Goal: Transaction & Acquisition: Purchase product/service

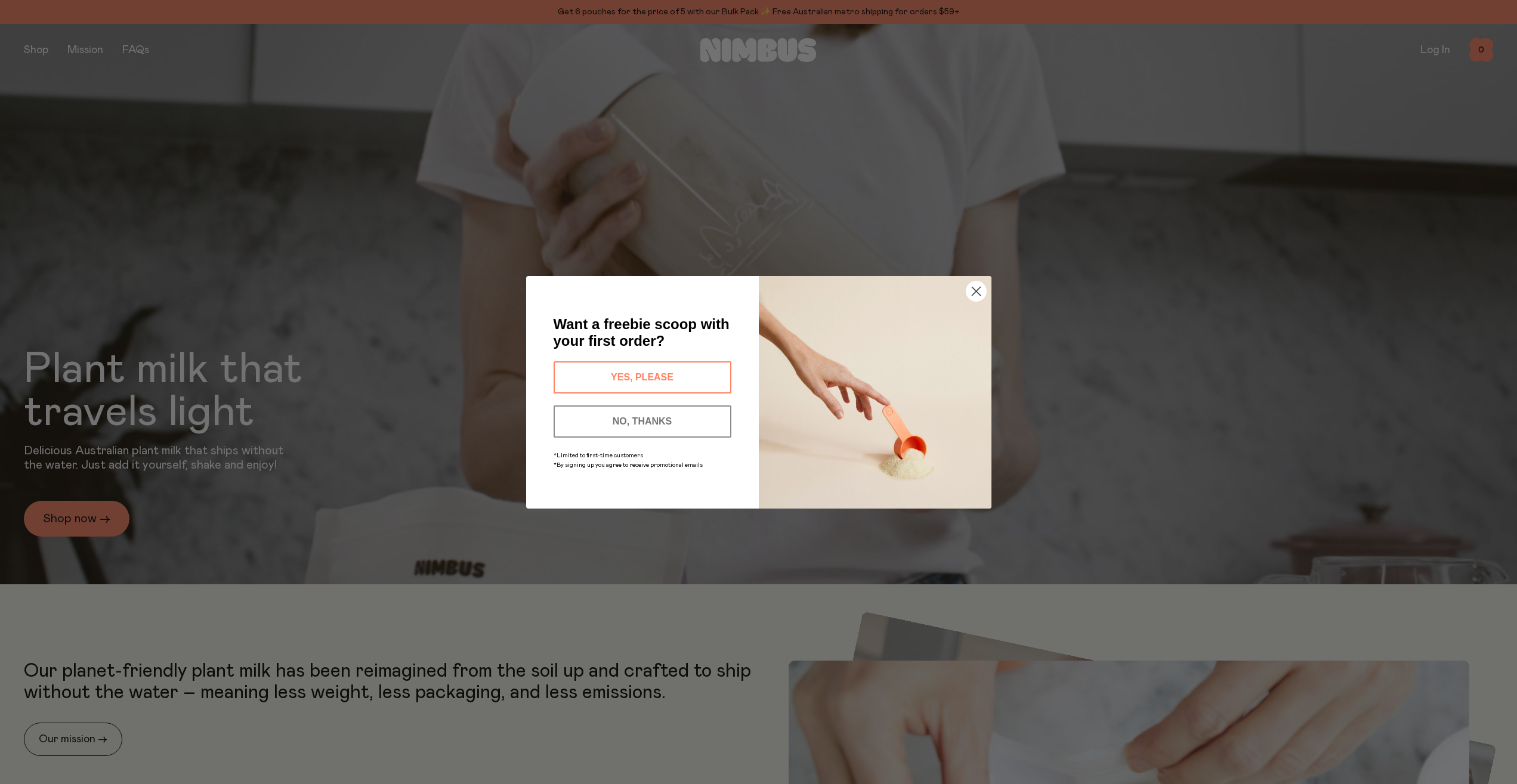
click at [678, 366] on button "YES, PLEASE" at bounding box center [642, 378] width 177 height 32
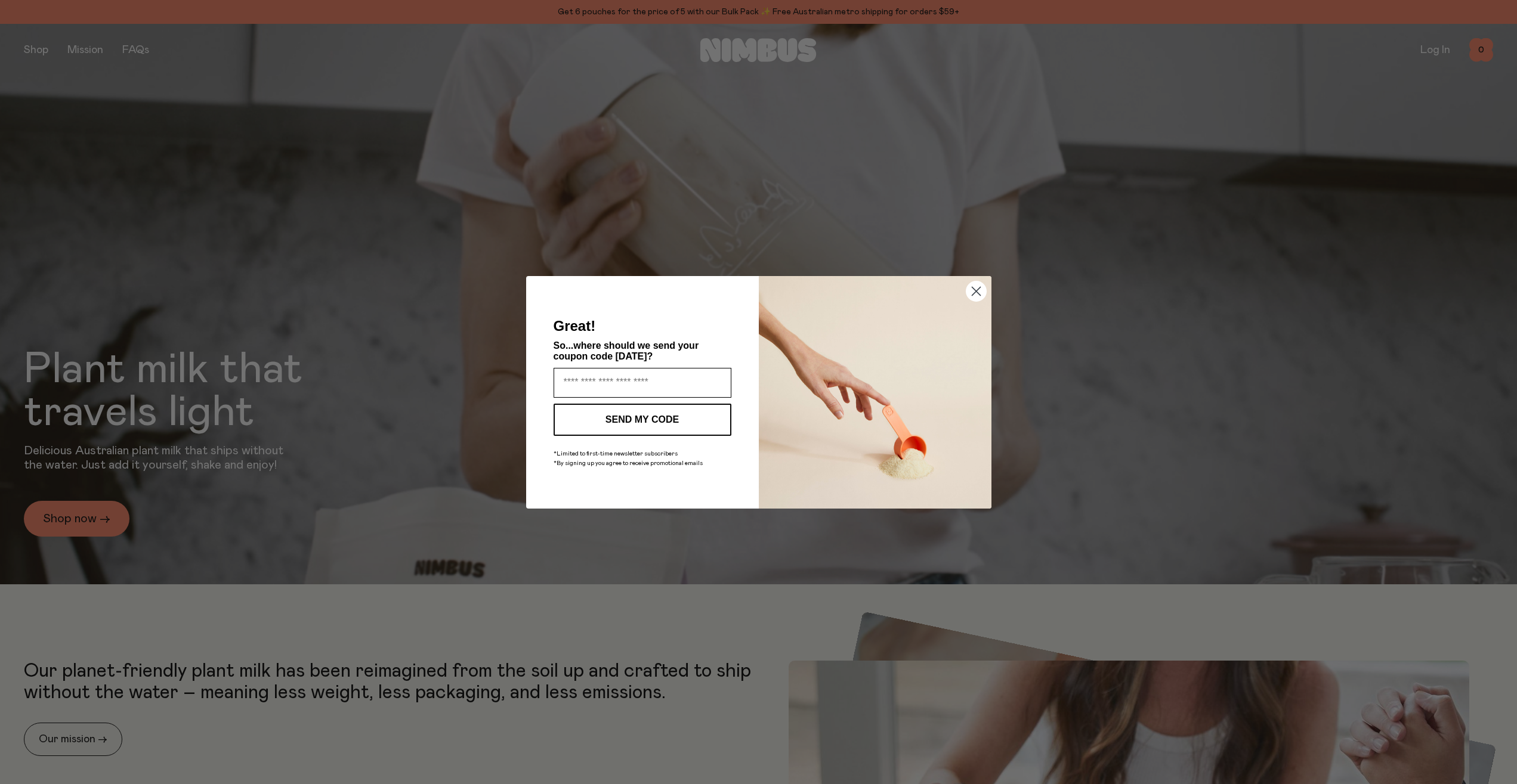
click at [641, 384] on input "Enter your email address" at bounding box center [642, 383] width 177 height 30
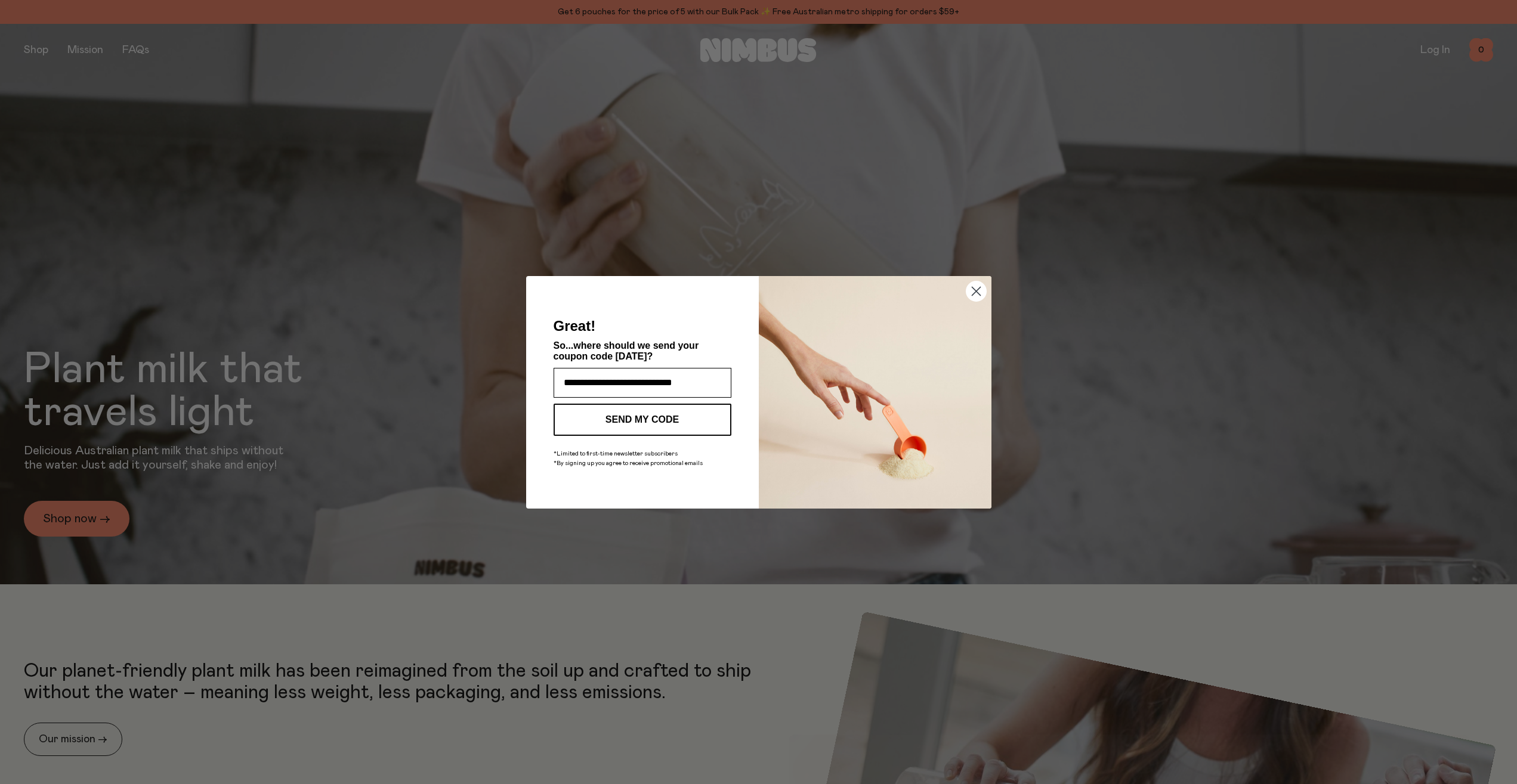
type input "**********"
click input "******" at bounding box center [0, 0] width 0 height 0
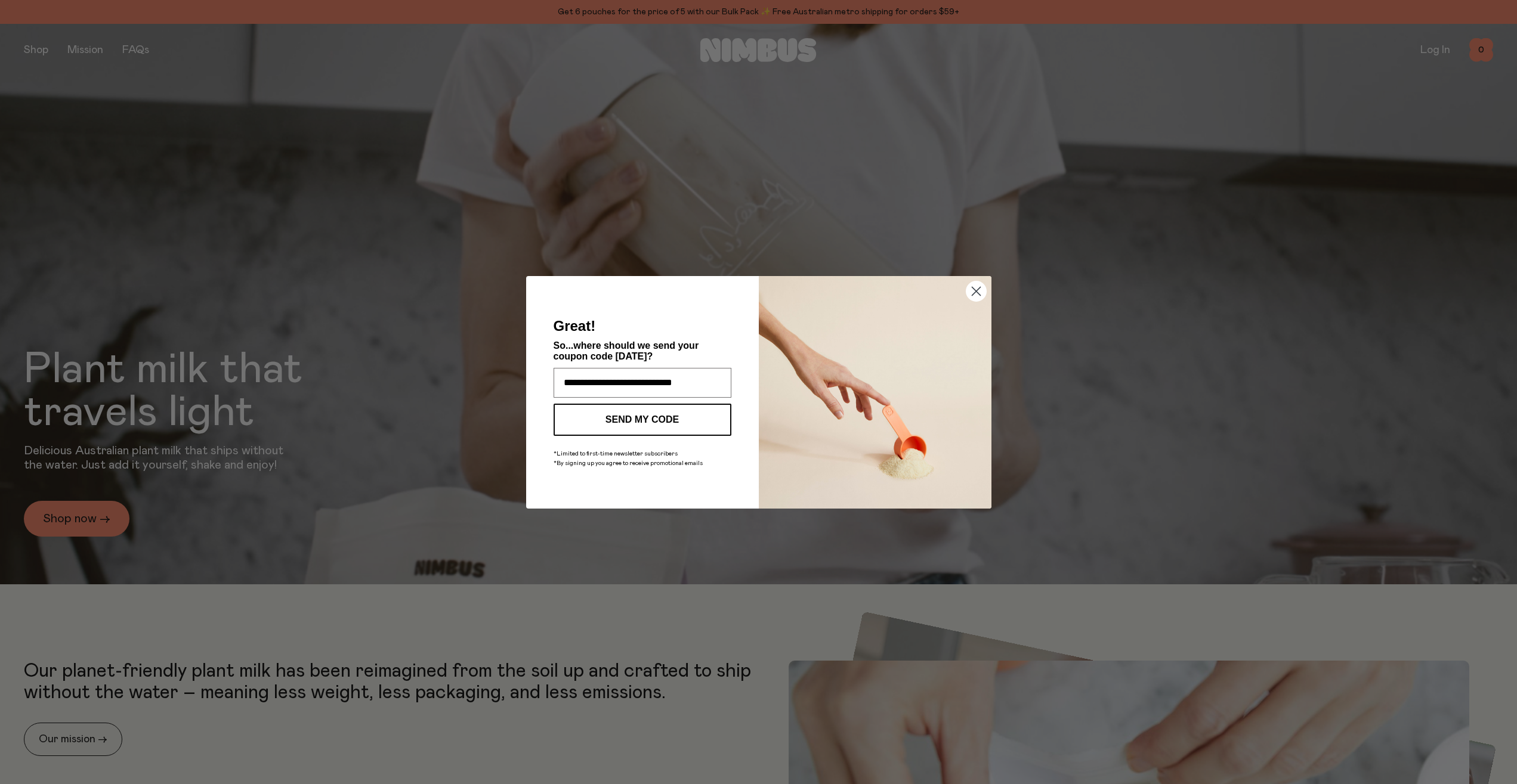
click at [664, 335] on div "Great!" at bounding box center [642, 326] width 185 height 29
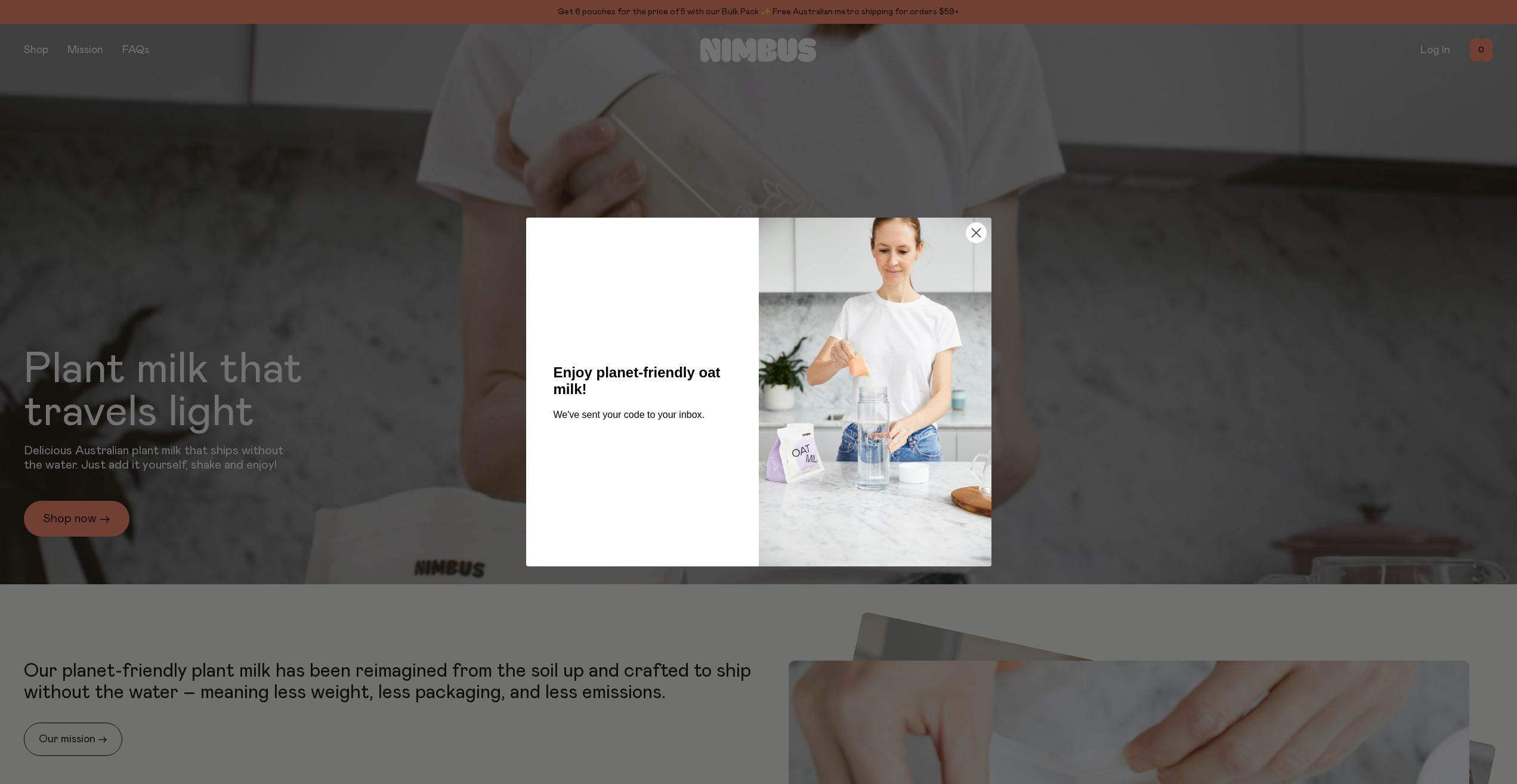
click at [662, 424] on div "We've sent your code to your inbox." at bounding box center [642, 415] width 185 height 23
click at [974, 225] on circle "Close dialog" at bounding box center [975, 232] width 19 height 19
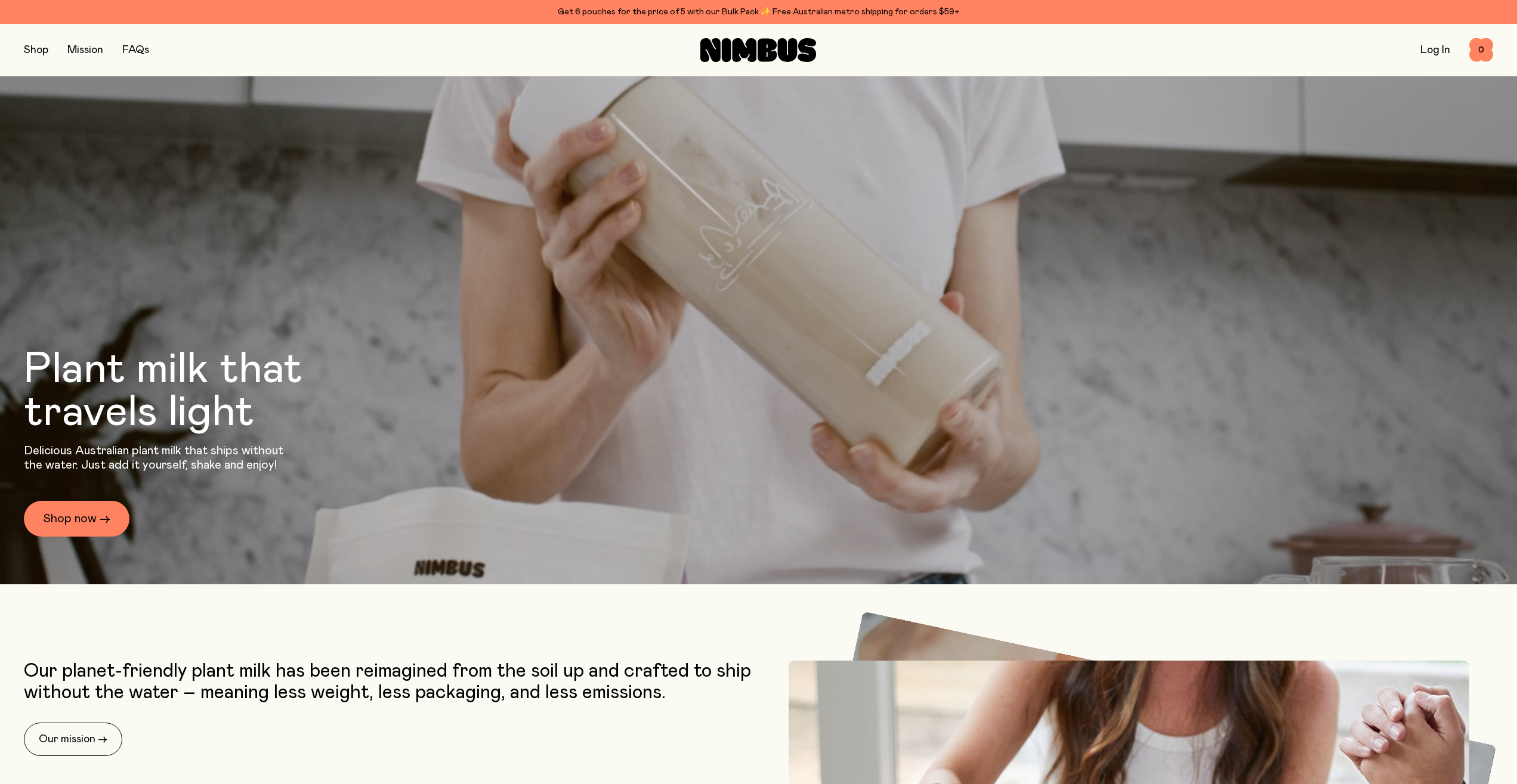
click at [41, 48] on button "button" at bounding box center [36, 50] width 25 height 17
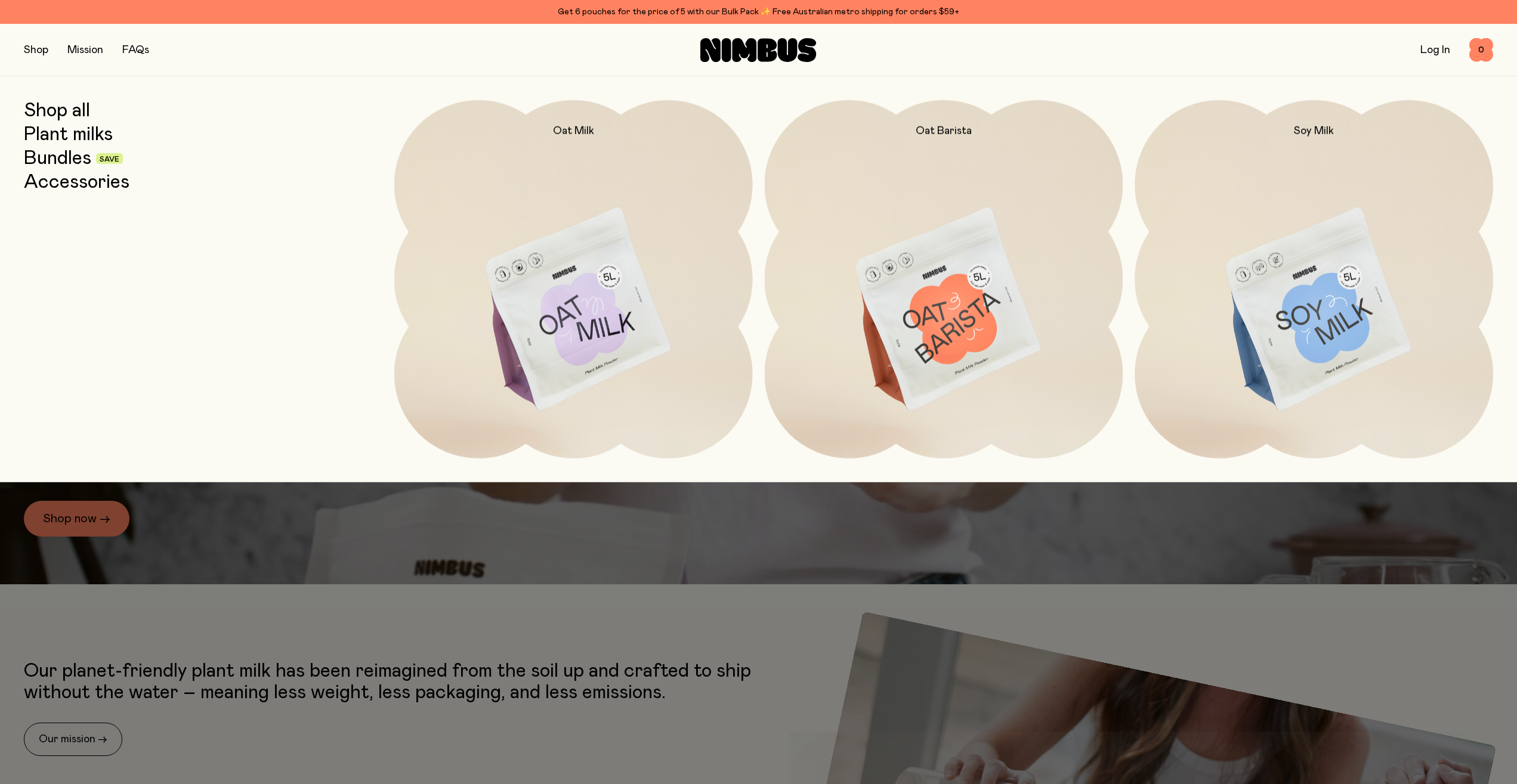
drag, startPoint x: 62, startPoint y: 168, endPoint x: 62, endPoint y: 175, distance: 7.0
click at [62, 169] on div "Shop all Plant milks Bundles Save Accessories" at bounding box center [203, 279] width 358 height 358
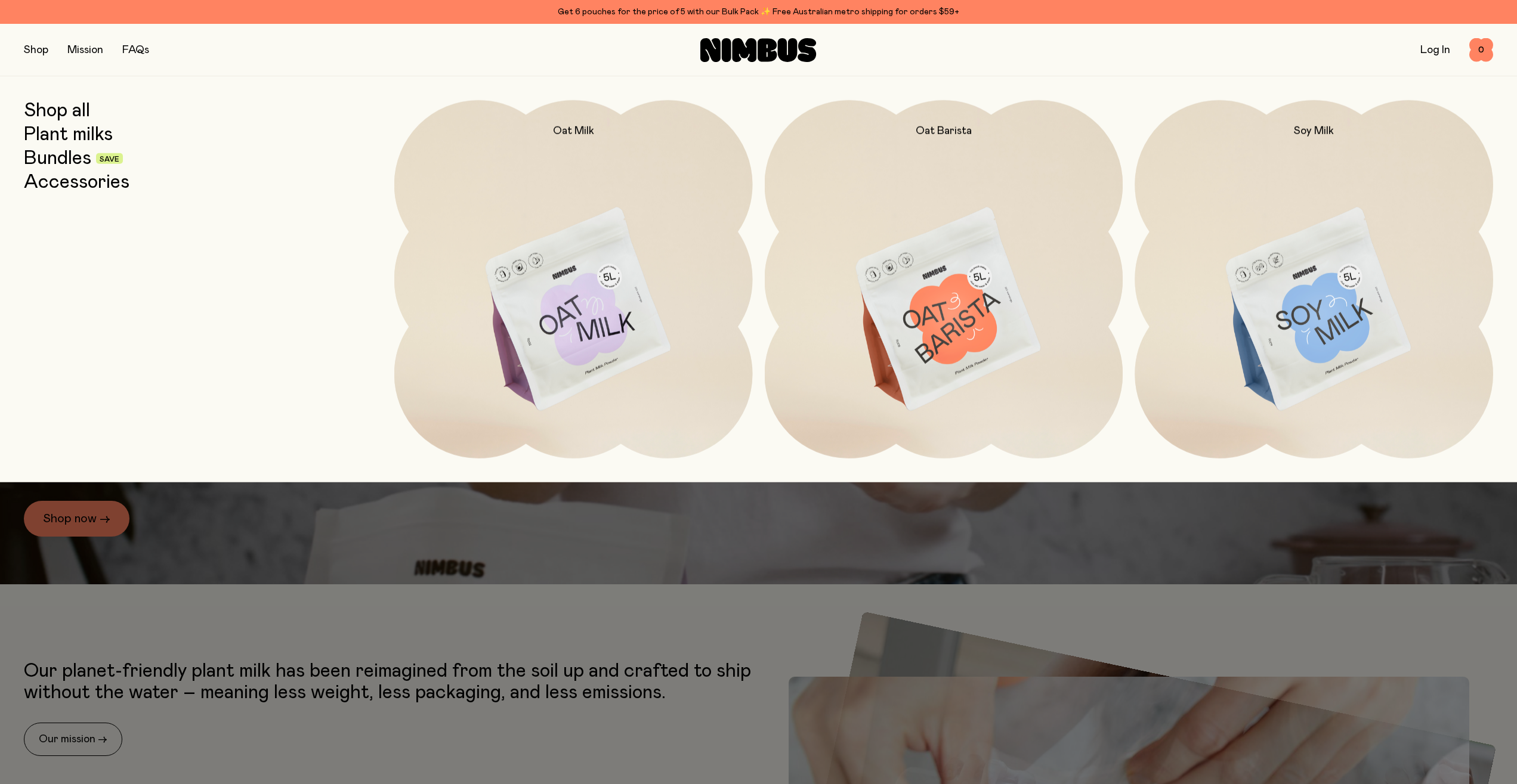
click at [62, 177] on link "Accessories" at bounding box center [77, 183] width 106 height 21
click at [62, 178] on div "Shop all Plant milks Bundles Save Accessories" at bounding box center [203, 279] width 358 height 358
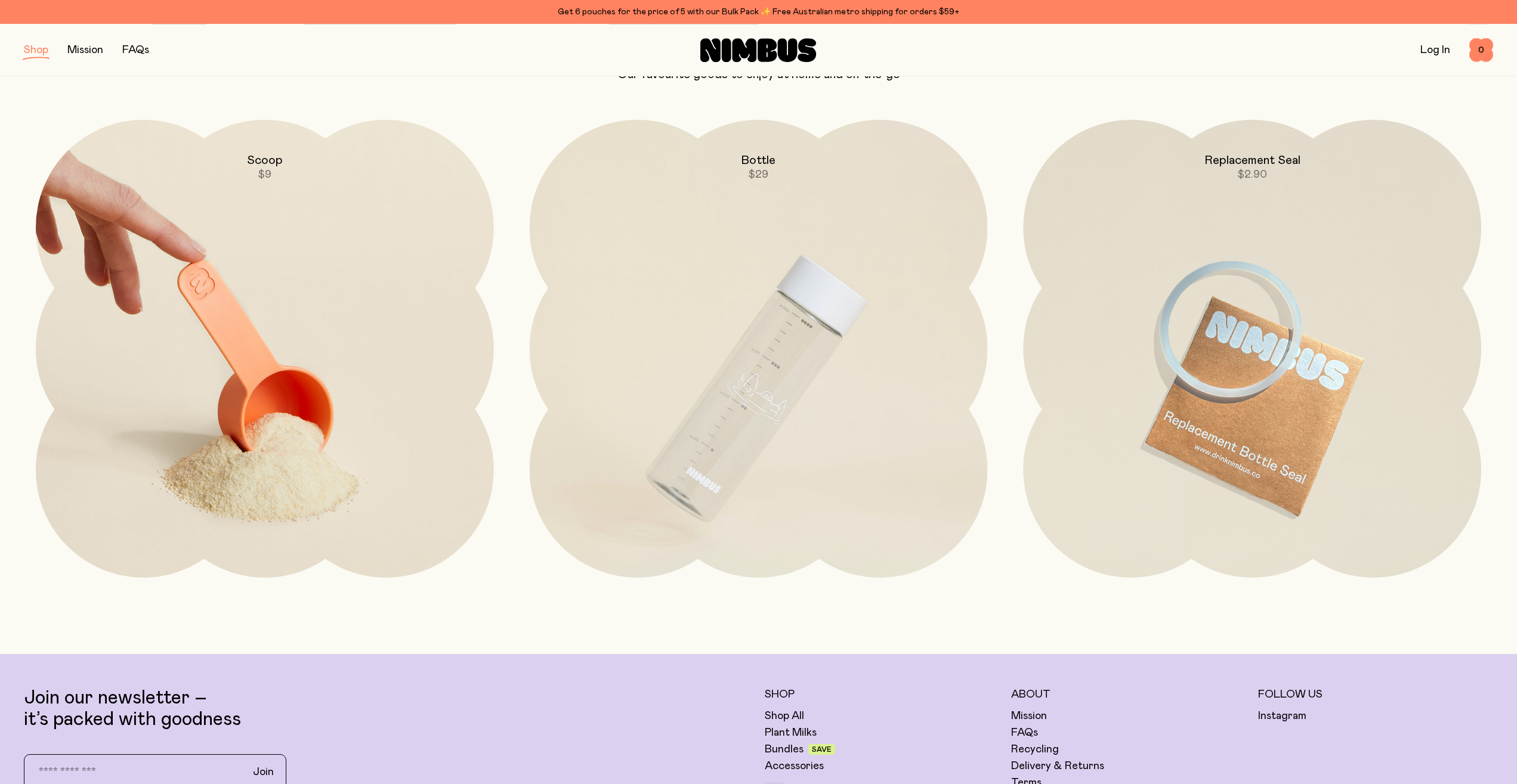
scroll to position [61, 0]
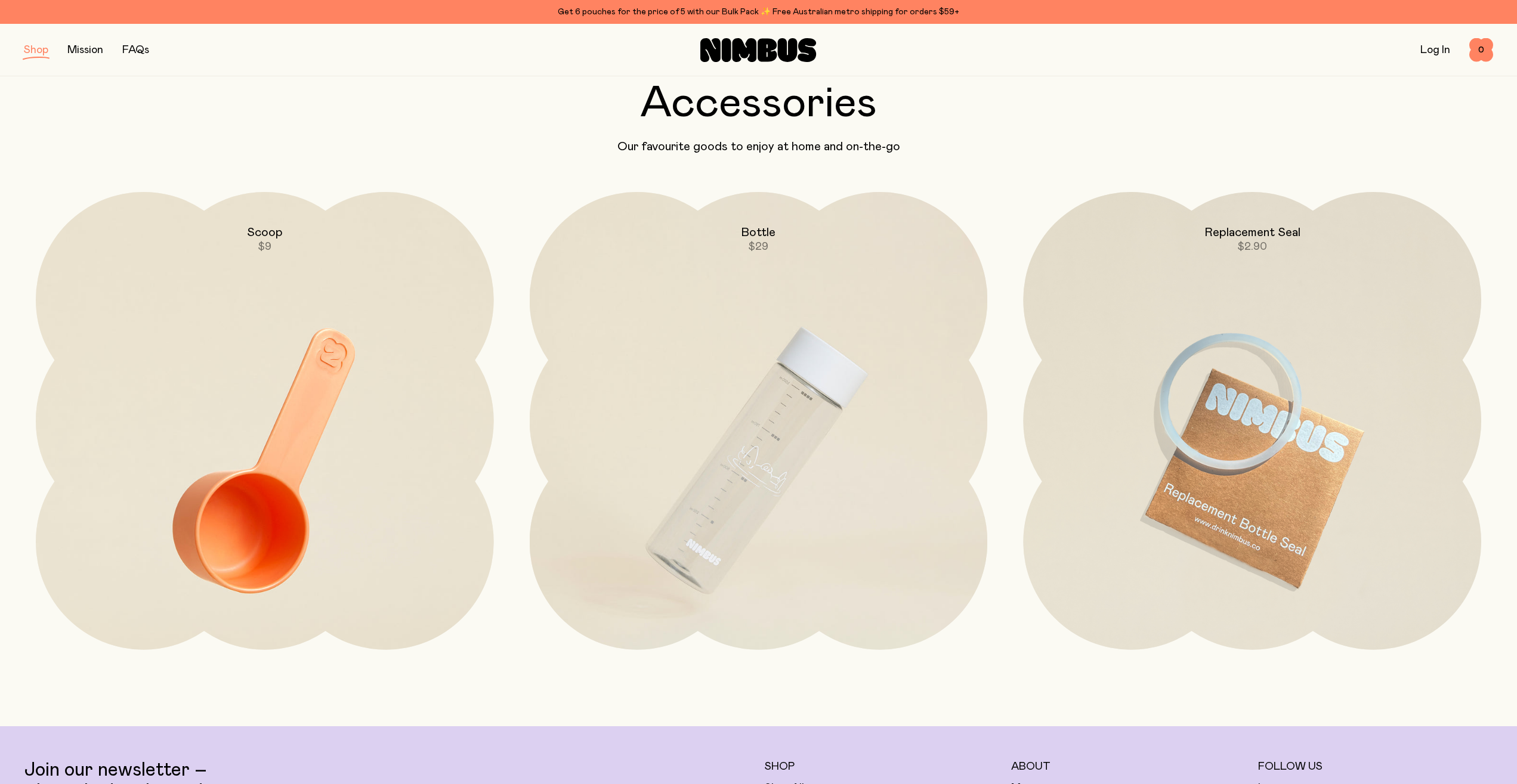
click at [518, 206] on div "Scoop $9" at bounding box center [759, 421] width 482 height 458
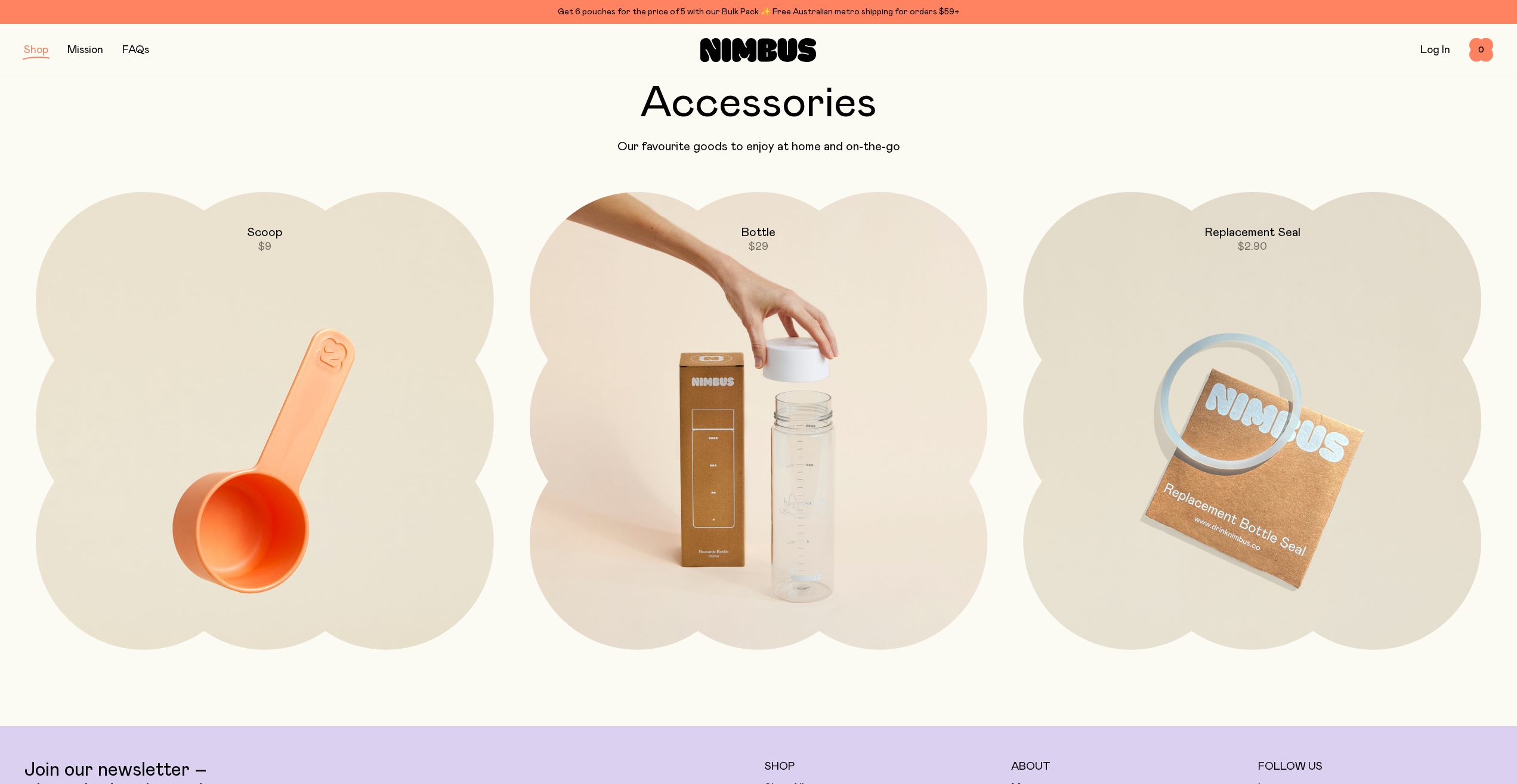
click at [806, 445] on img at bounding box center [759, 461] width 458 height 538
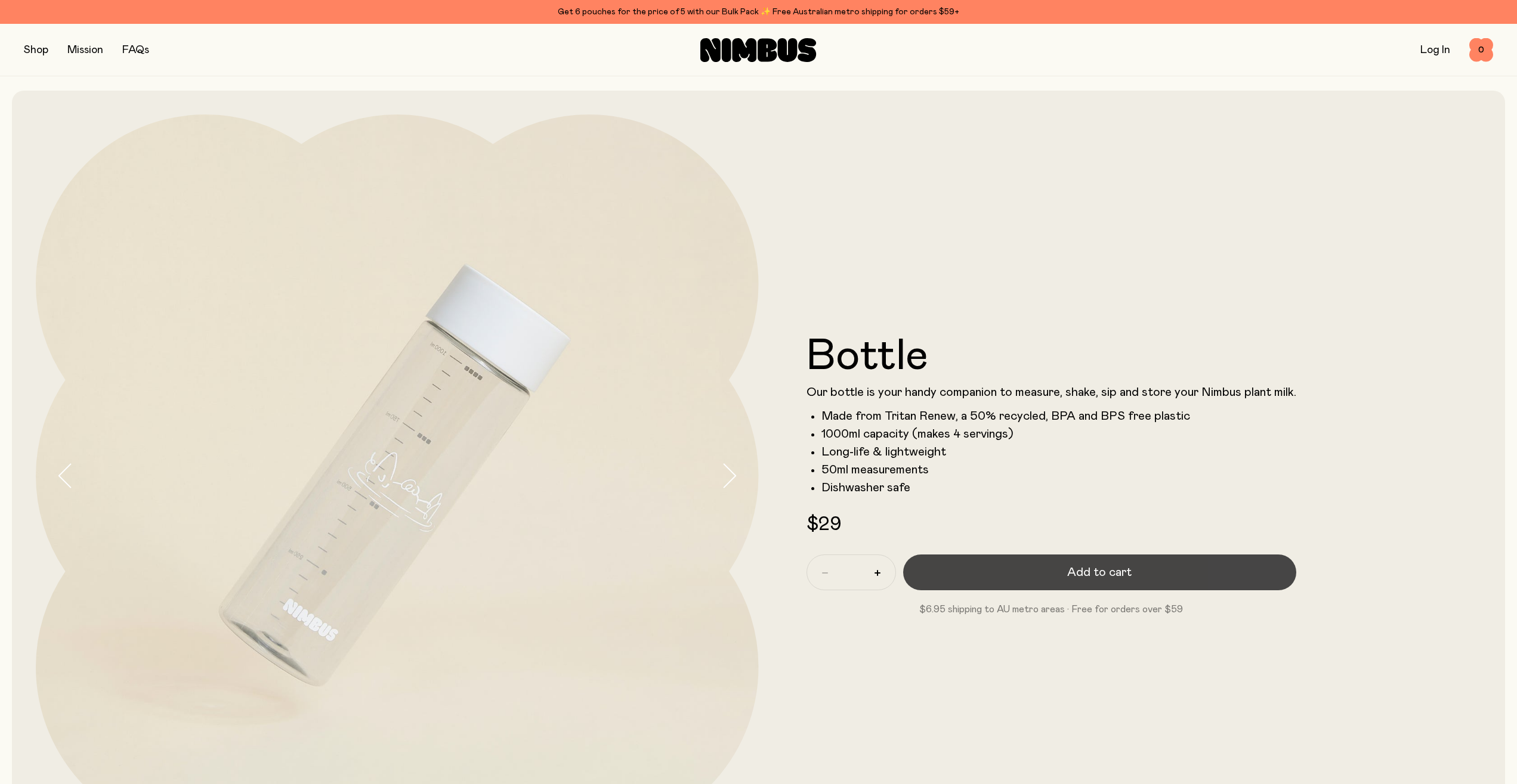
click at [1033, 576] on button "Add to cart" at bounding box center [1100, 572] width 393 height 35
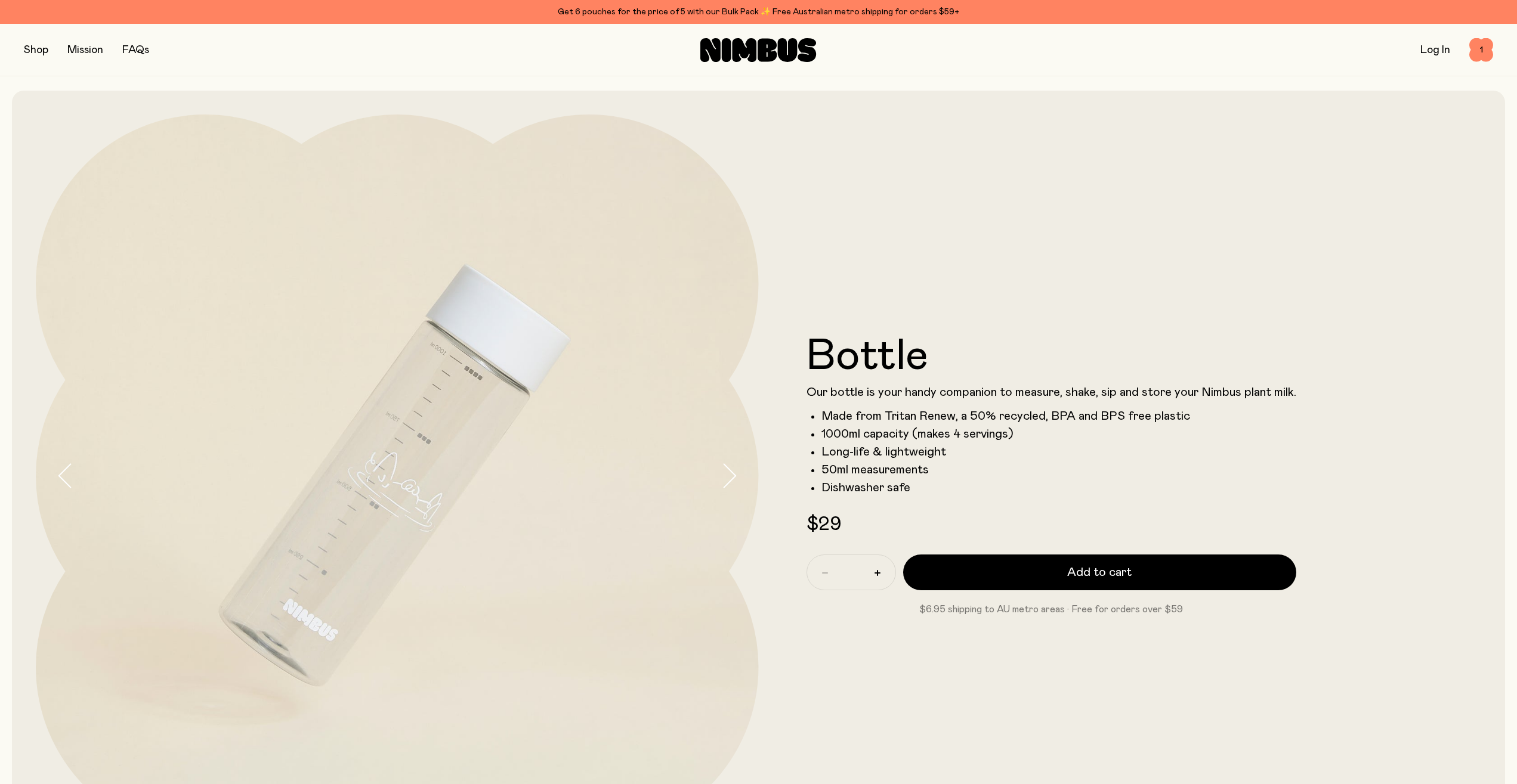
click at [936, 441] on li "1000ml capacity (makes 4 servings)" at bounding box center [1059, 434] width 475 height 14
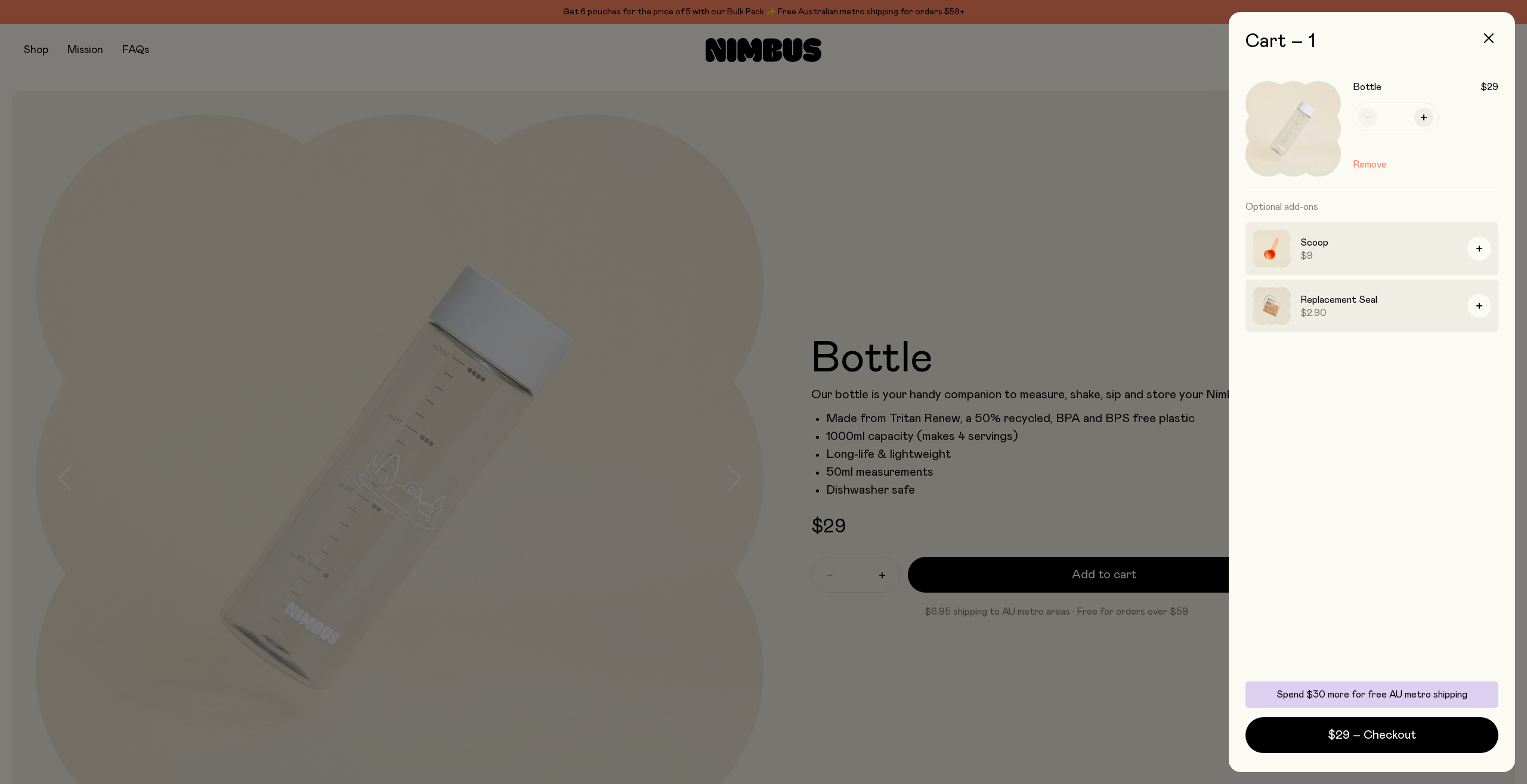
click at [926, 445] on div at bounding box center [764, 392] width 1527 height 784
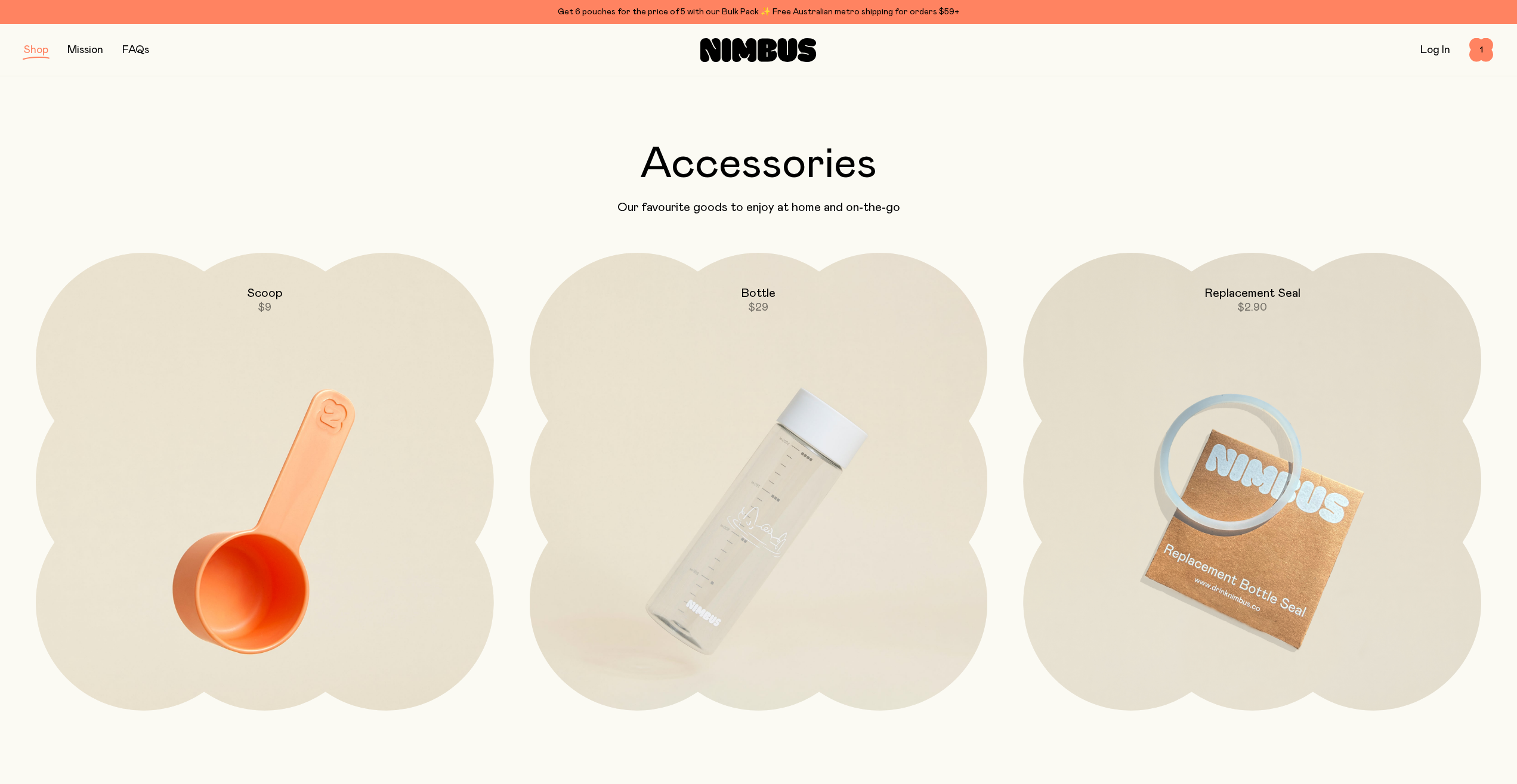
click at [32, 46] on button "button" at bounding box center [36, 50] width 25 height 17
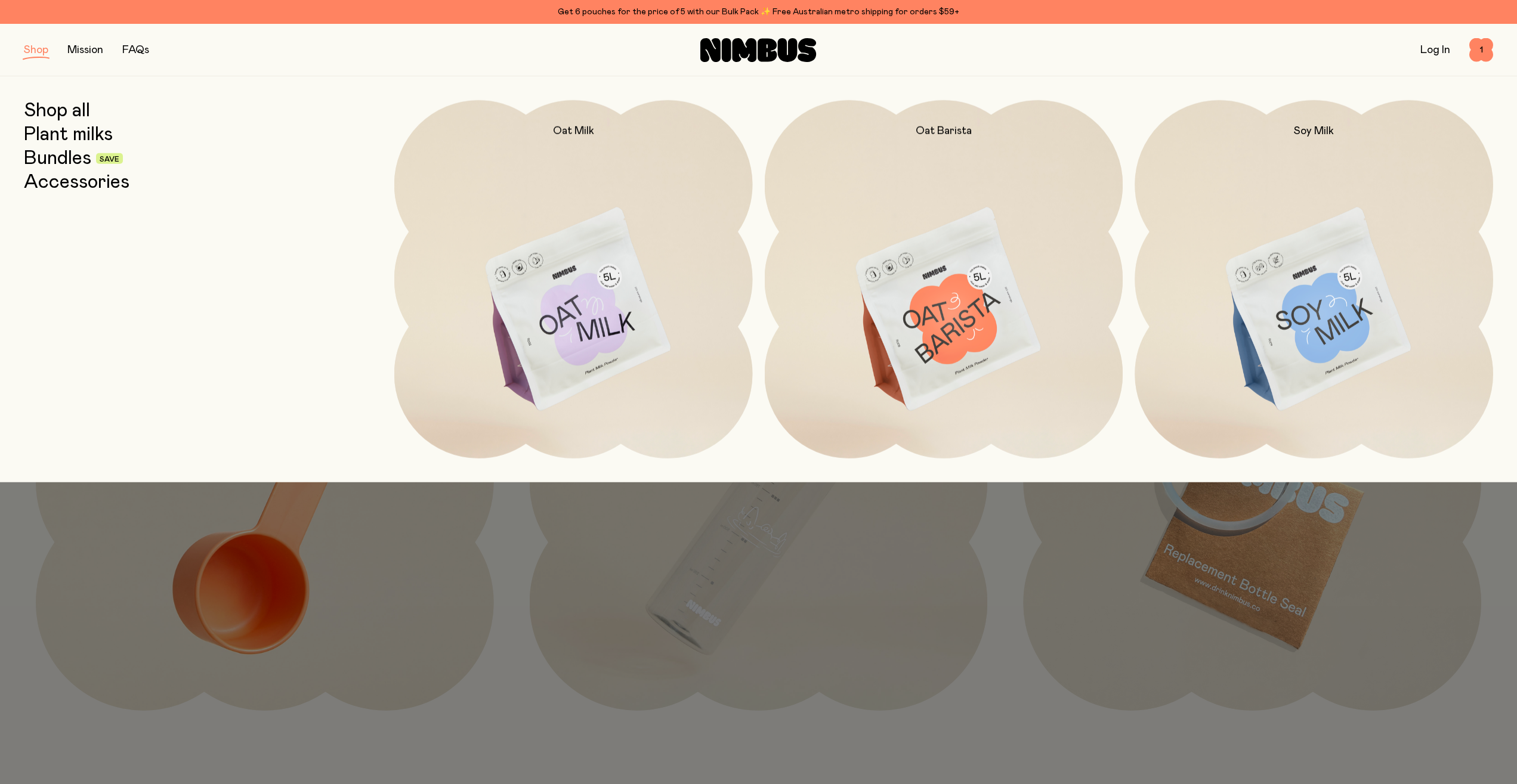
click at [88, 134] on link "Plant milks" at bounding box center [68, 135] width 89 height 21
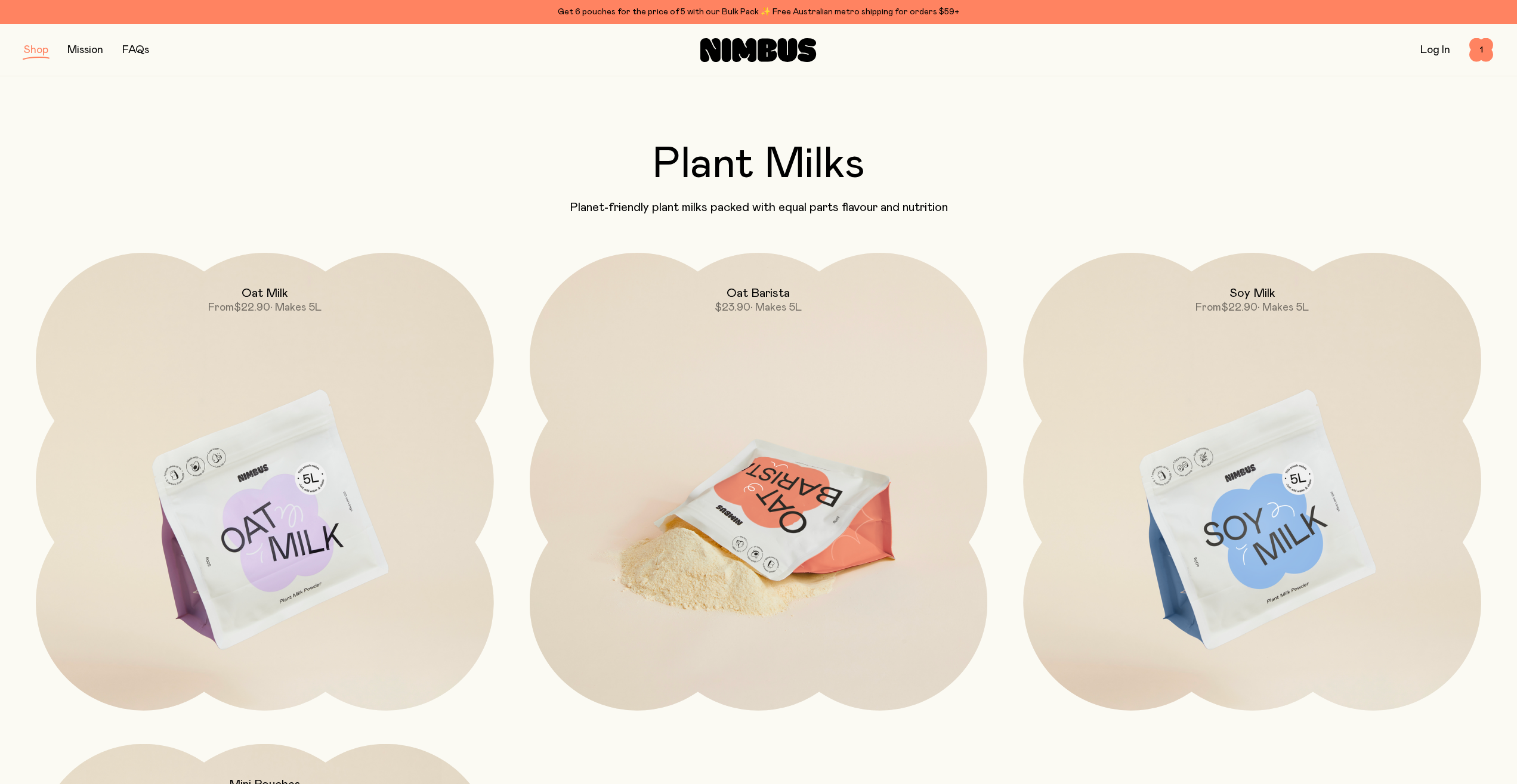
click at [691, 330] on img at bounding box center [759, 522] width 458 height 538
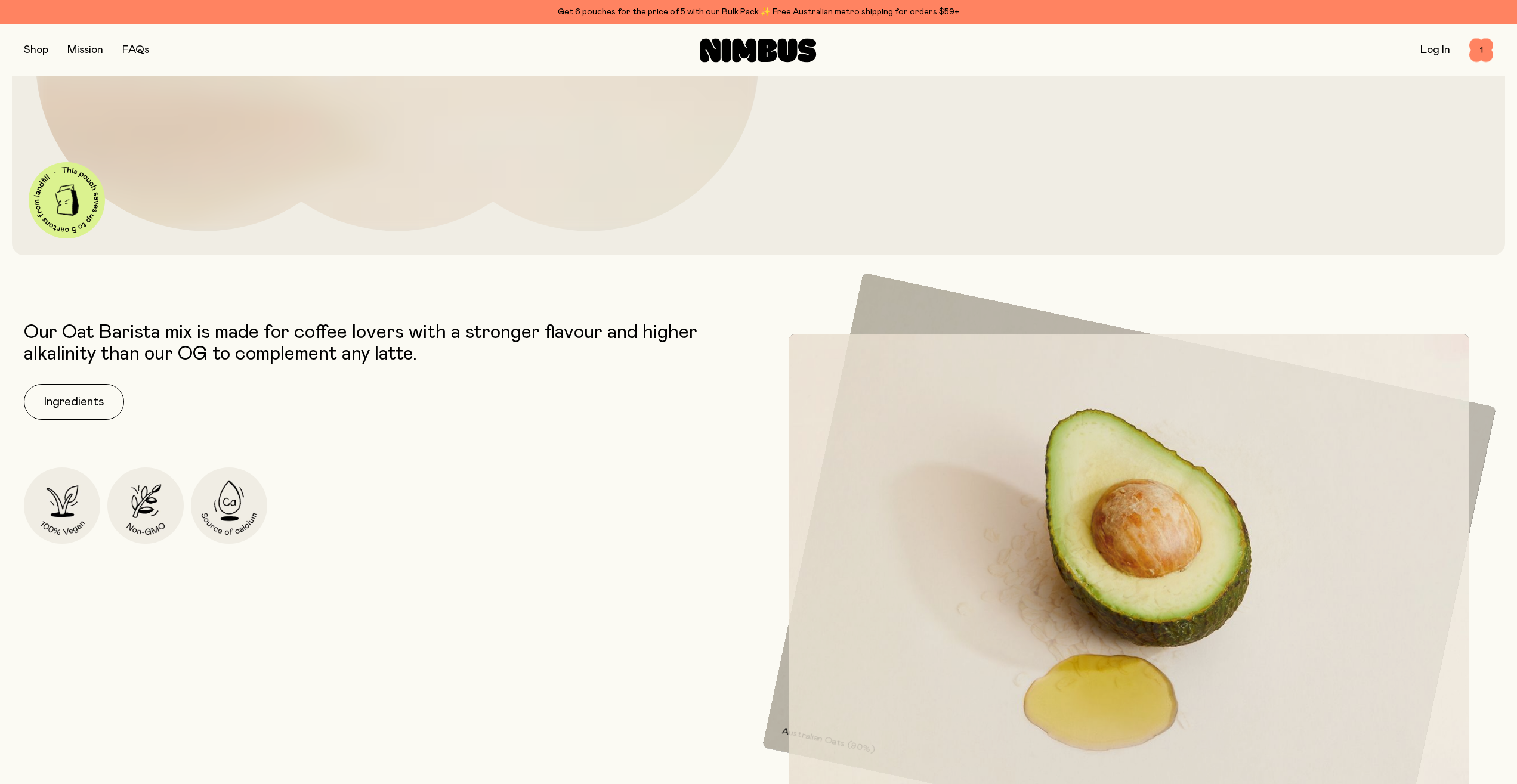
scroll to position [609, 0]
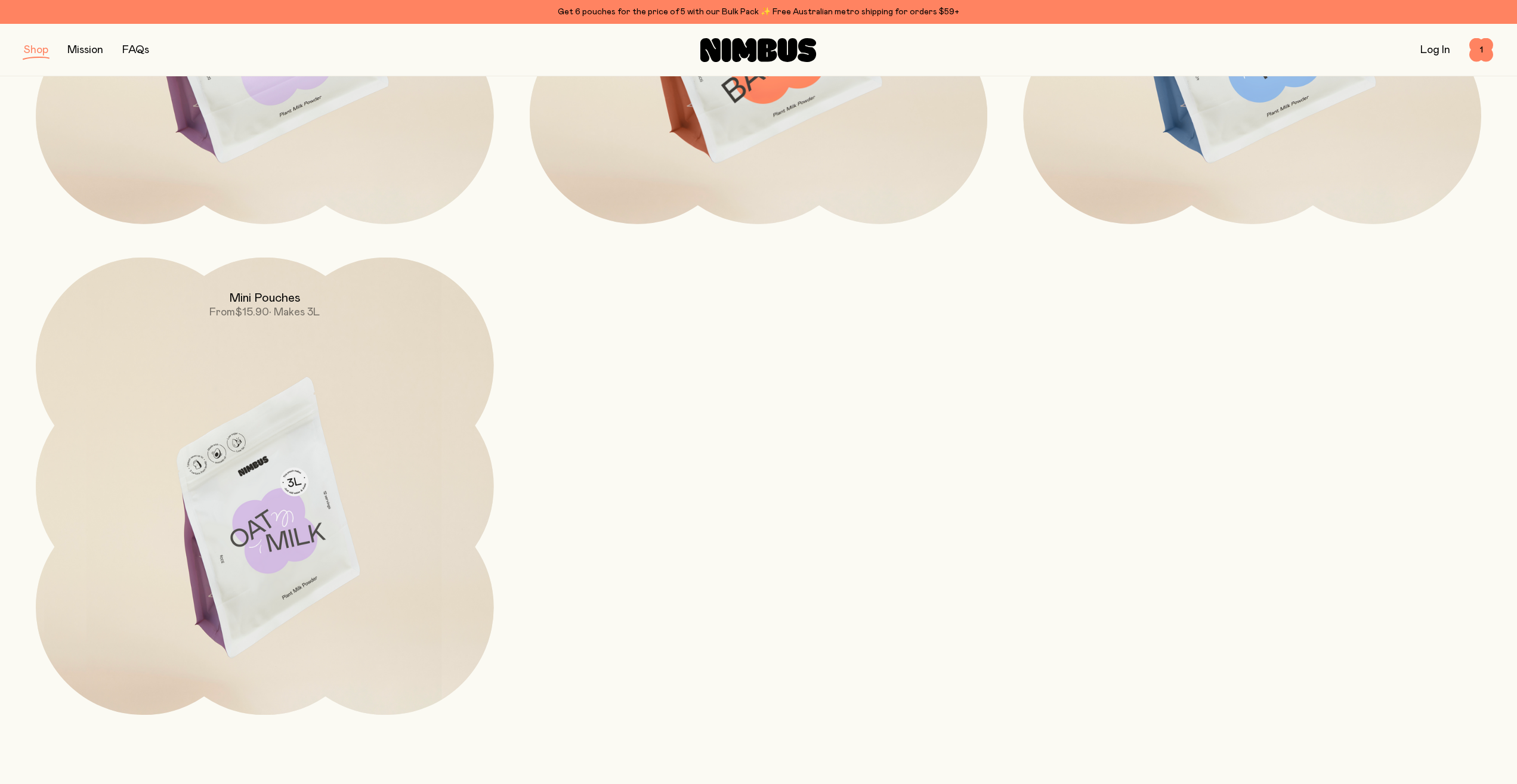
scroll to position [183, 0]
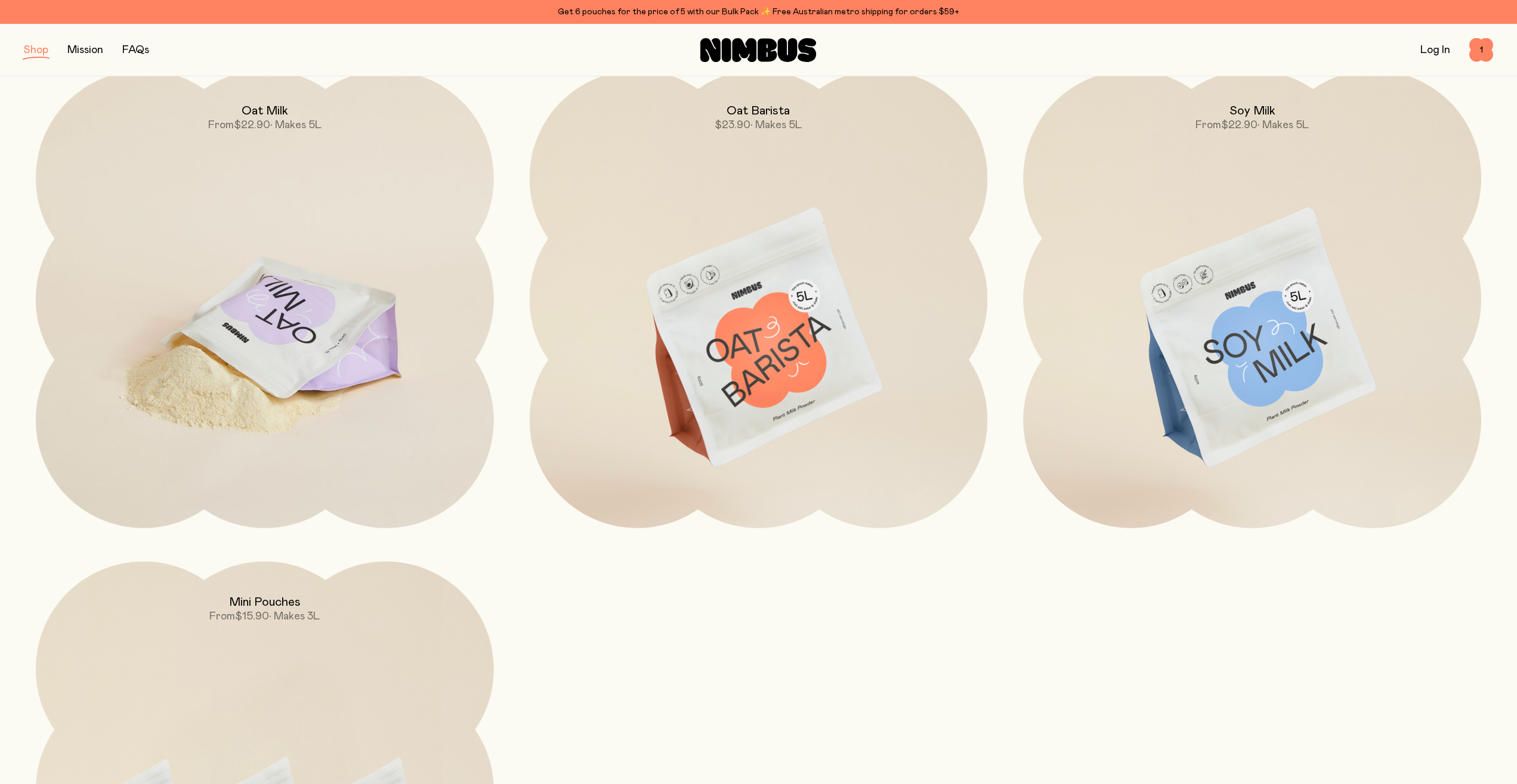
click at [265, 384] on img at bounding box center [265, 339] width 458 height 538
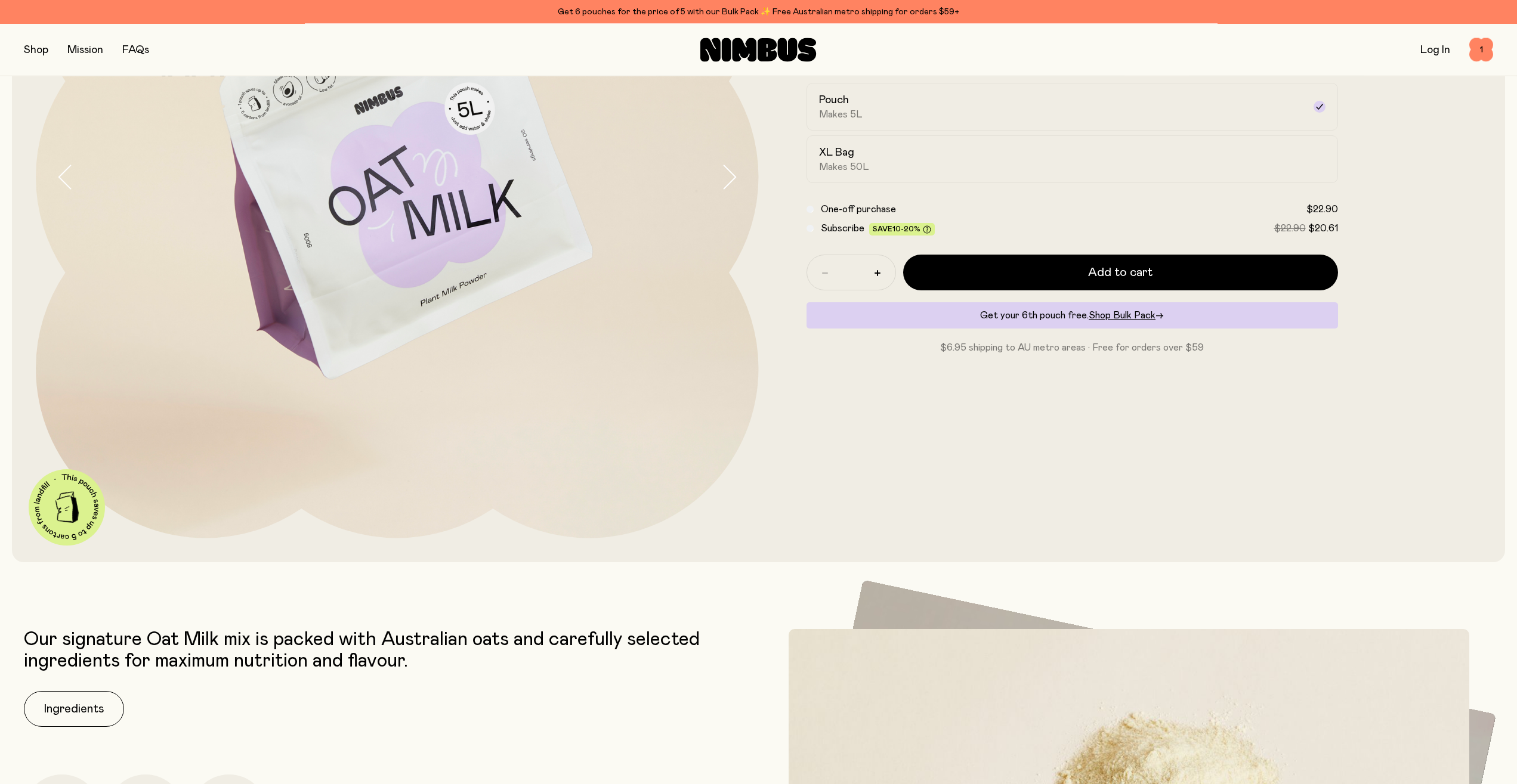
scroll to position [304, 0]
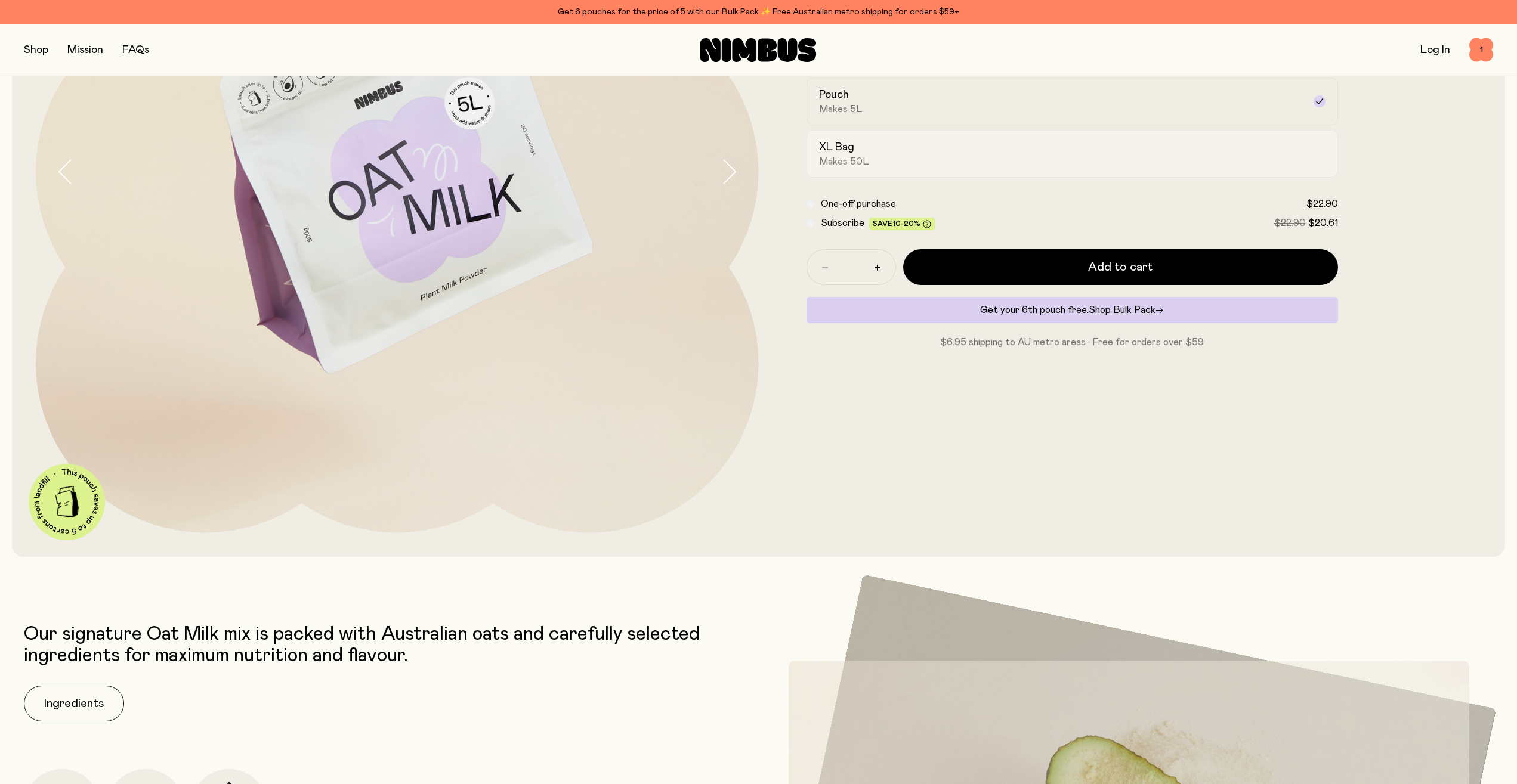
click at [917, 161] on div "XL Bag Makes 50L" at bounding box center [1062, 153] width 485 height 27
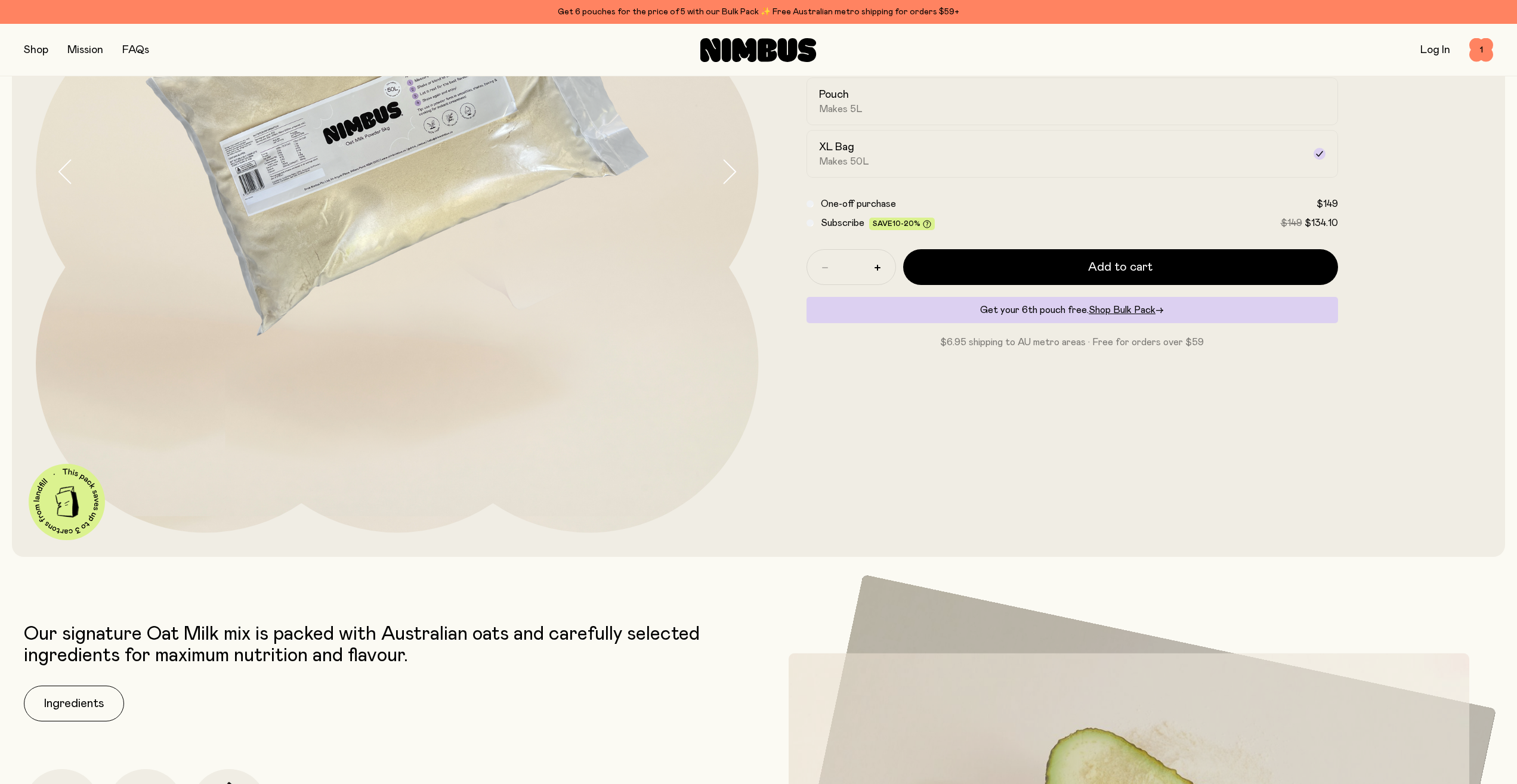
click at [353, 250] on img at bounding box center [397, 172] width 723 height 723
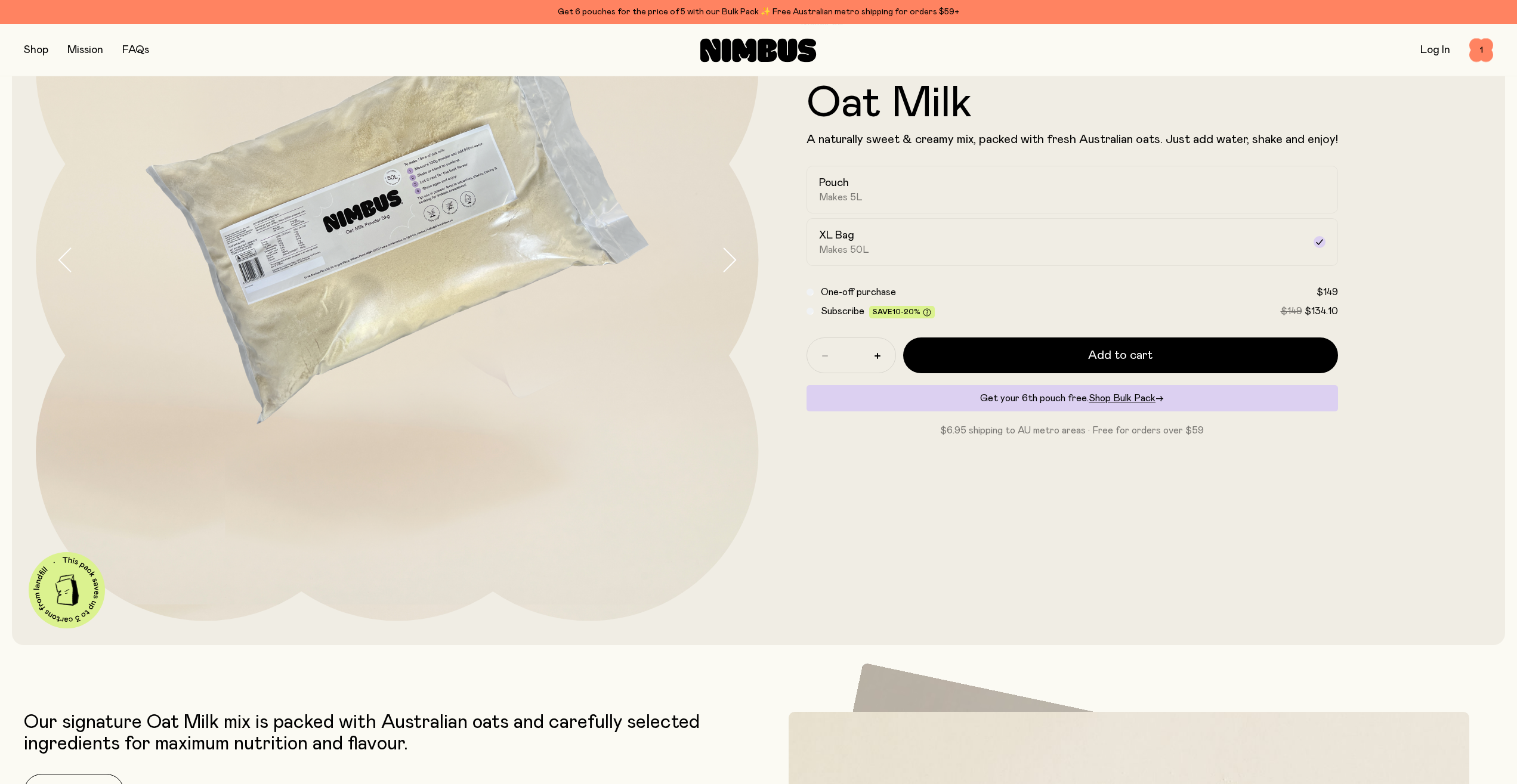
scroll to position [122, 0]
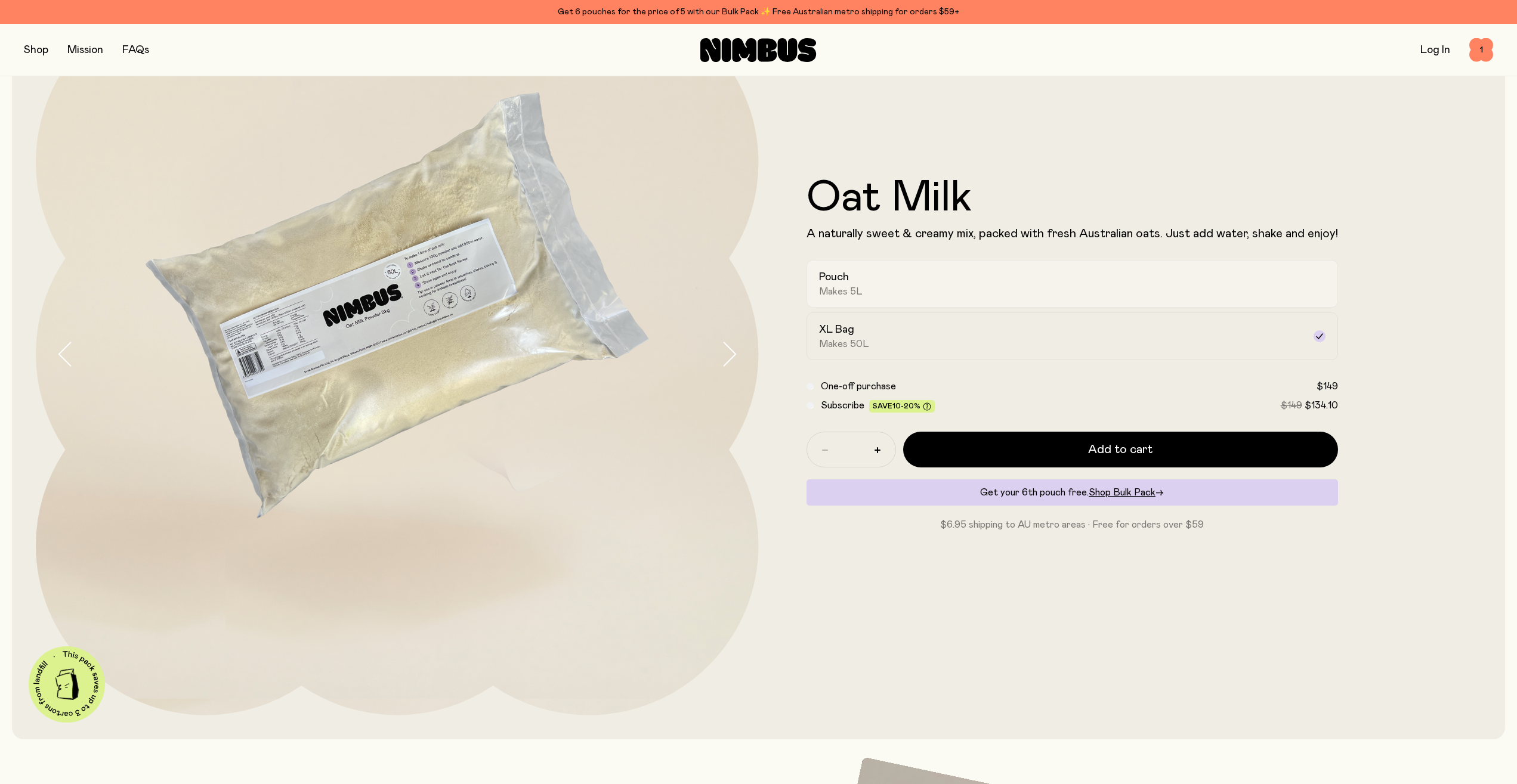
drag, startPoint x: 851, startPoint y: 288, endPoint x: 852, endPoint y: 298, distance: 10.0
click at [852, 288] on span "Makes 5L" at bounding box center [841, 292] width 44 height 12
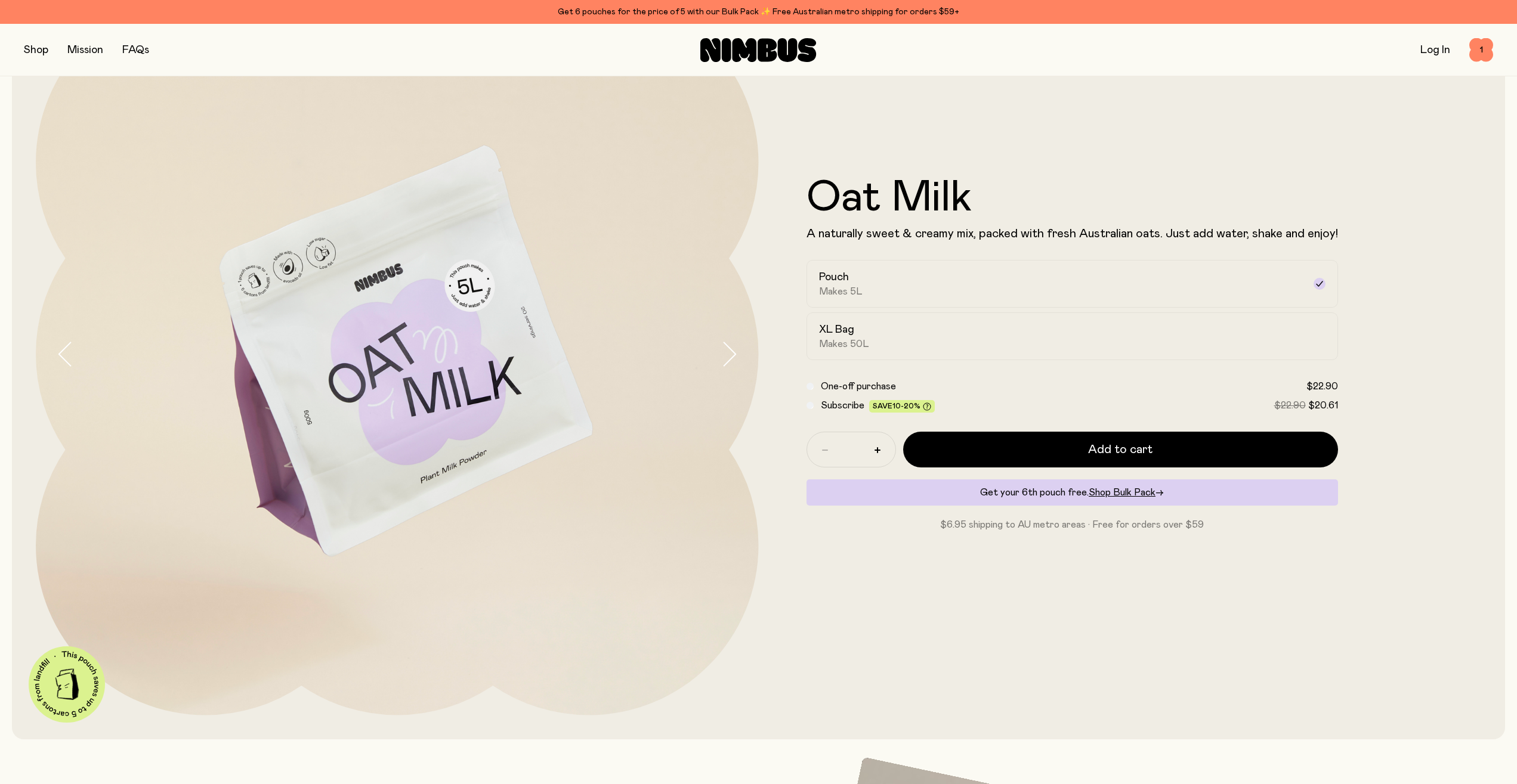
click at [865, 449] on input "*" at bounding box center [851, 449] width 33 height 18
click at [871, 451] on button "button" at bounding box center [877, 450] width 19 height 19
click at [873, 451] on button "button" at bounding box center [877, 450] width 19 height 19
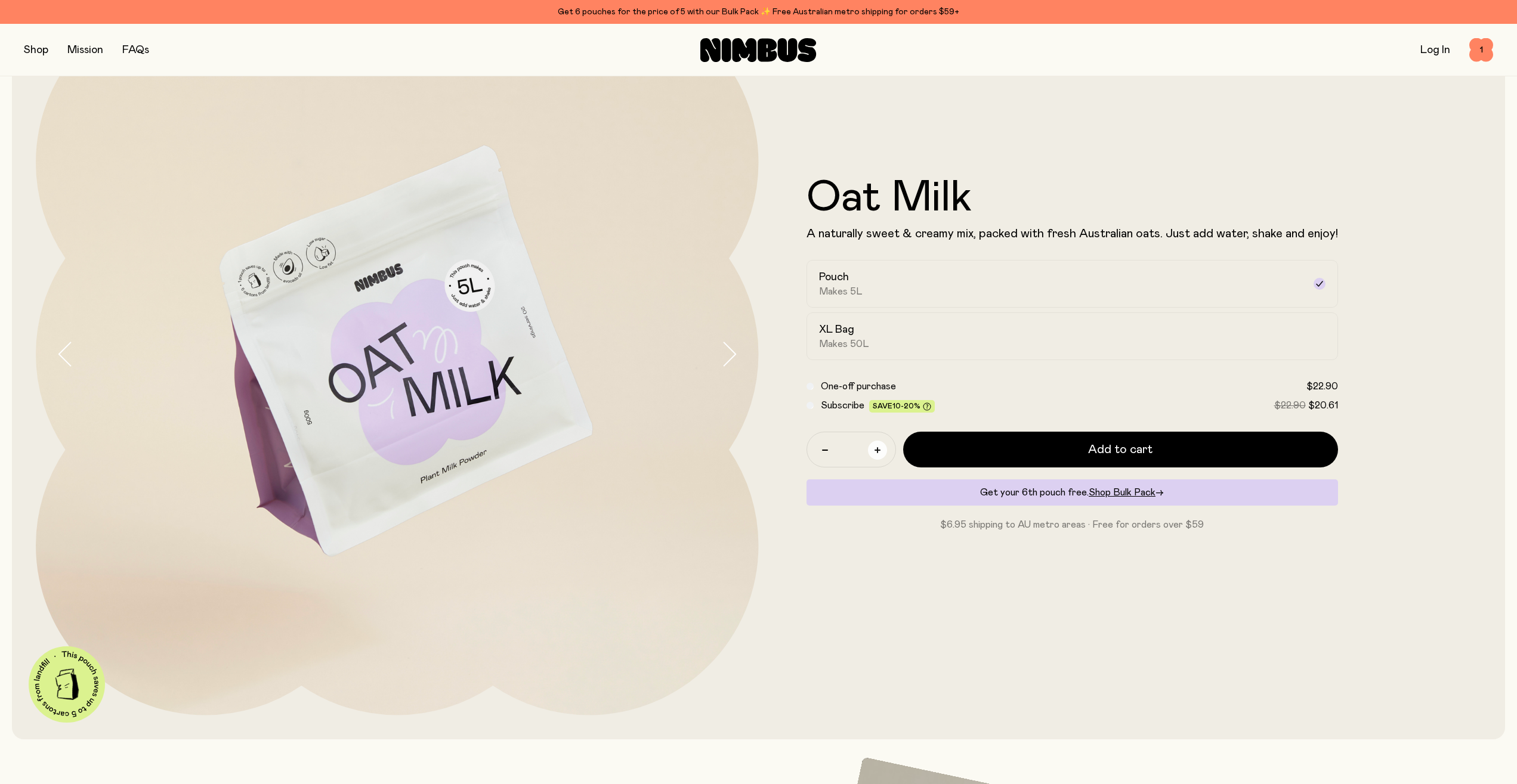
click at [873, 451] on button "button" at bounding box center [877, 450] width 19 height 19
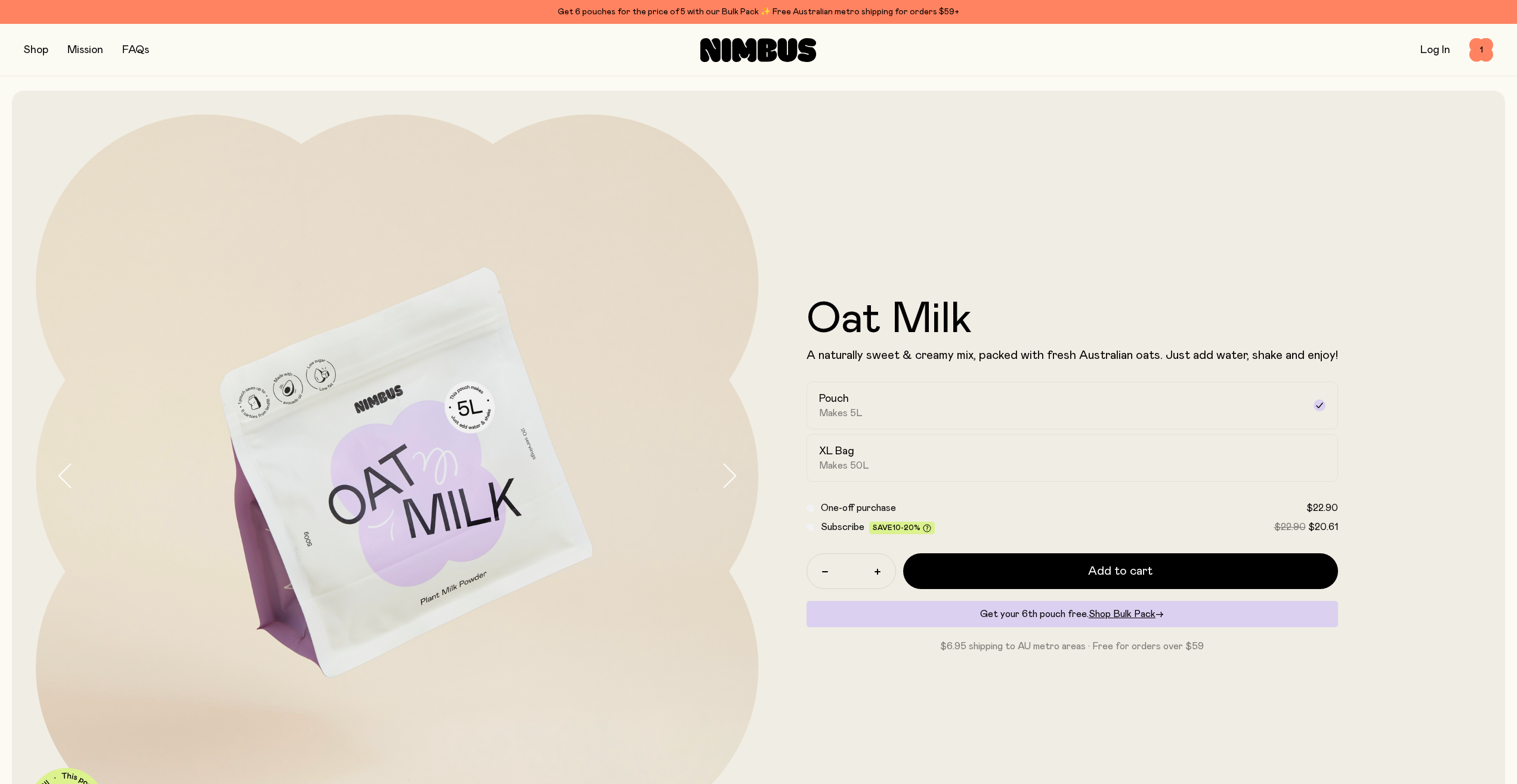
scroll to position [122, 0]
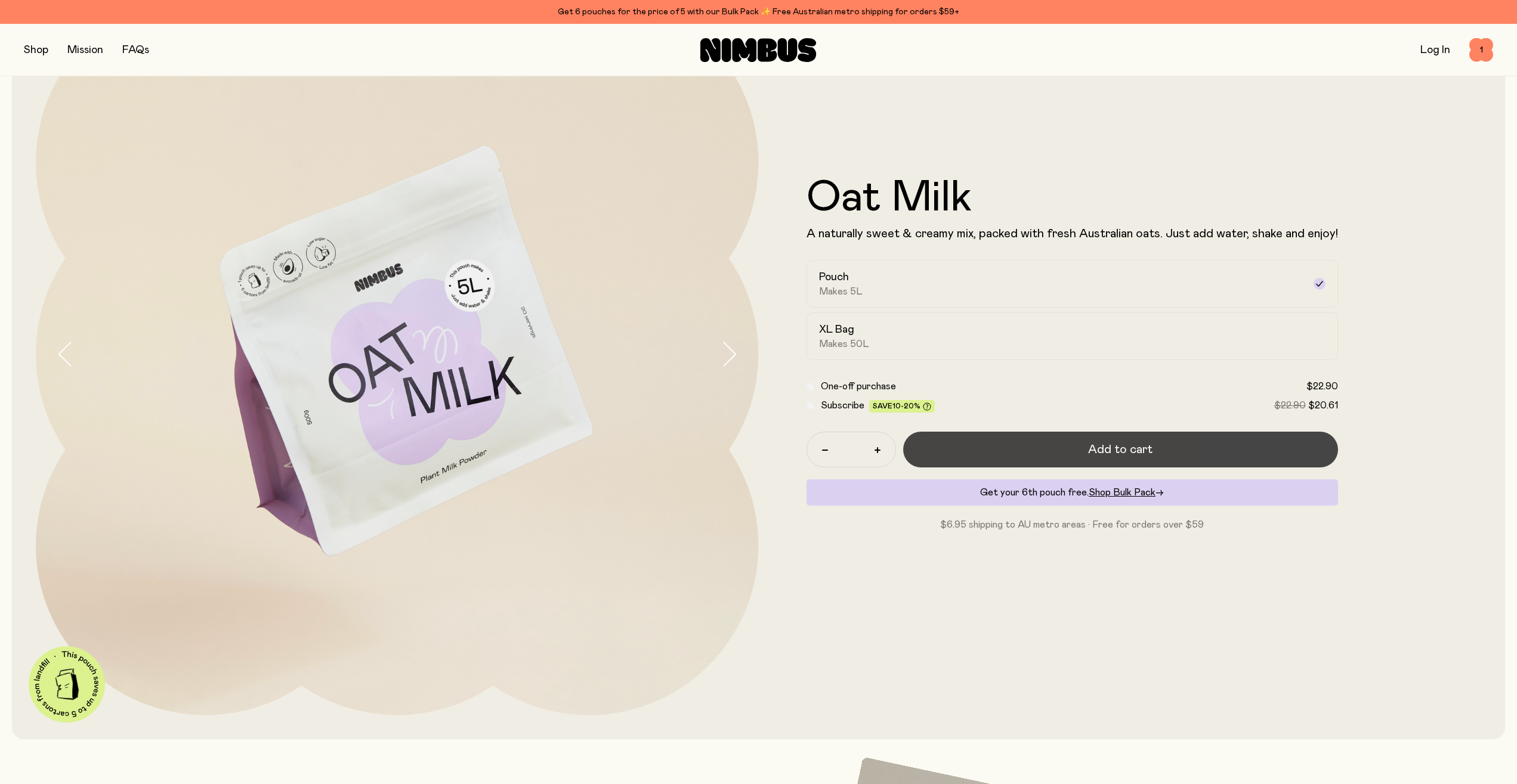
click at [979, 442] on button "Add to cart" at bounding box center [1121, 449] width 435 height 35
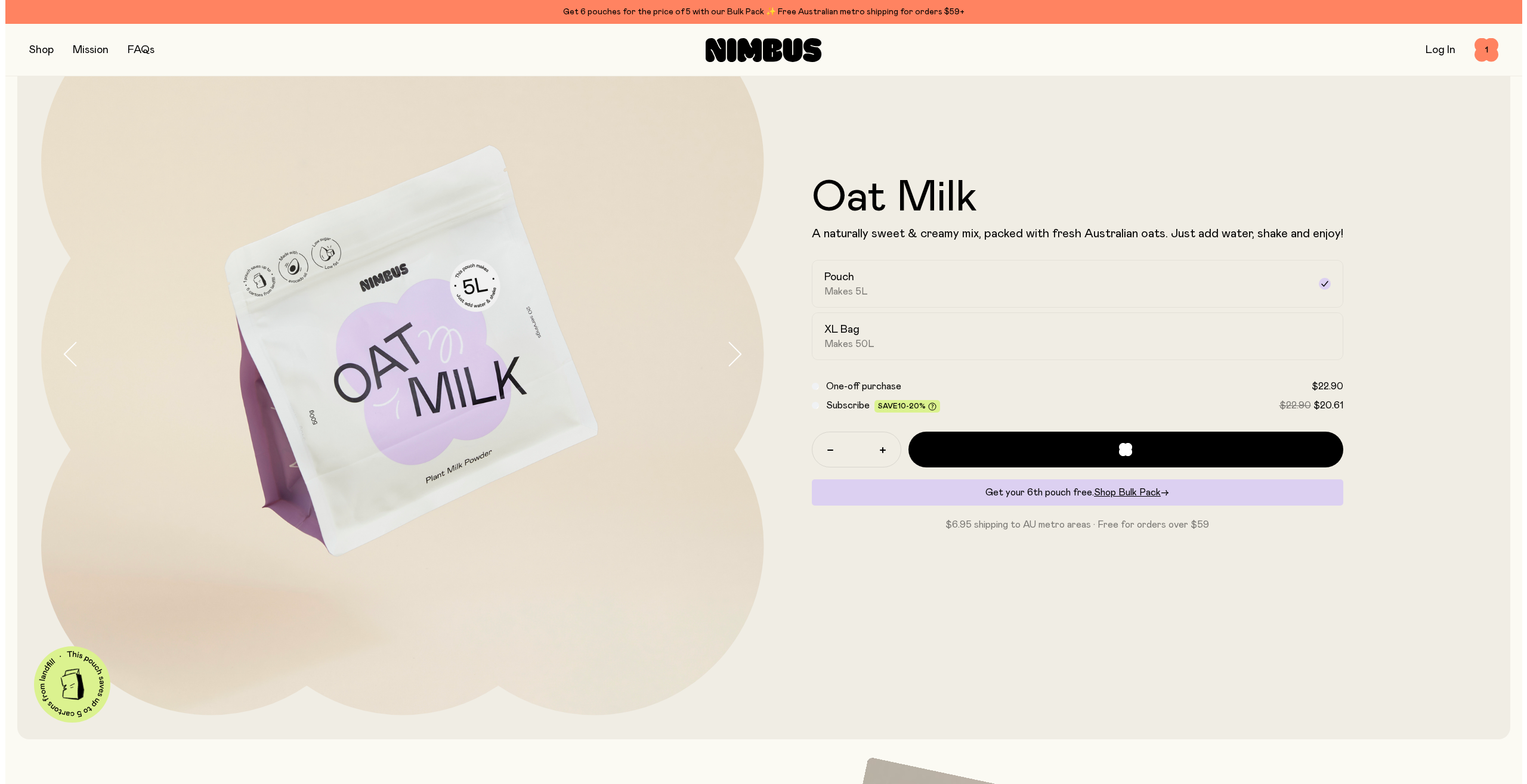
scroll to position [0, 0]
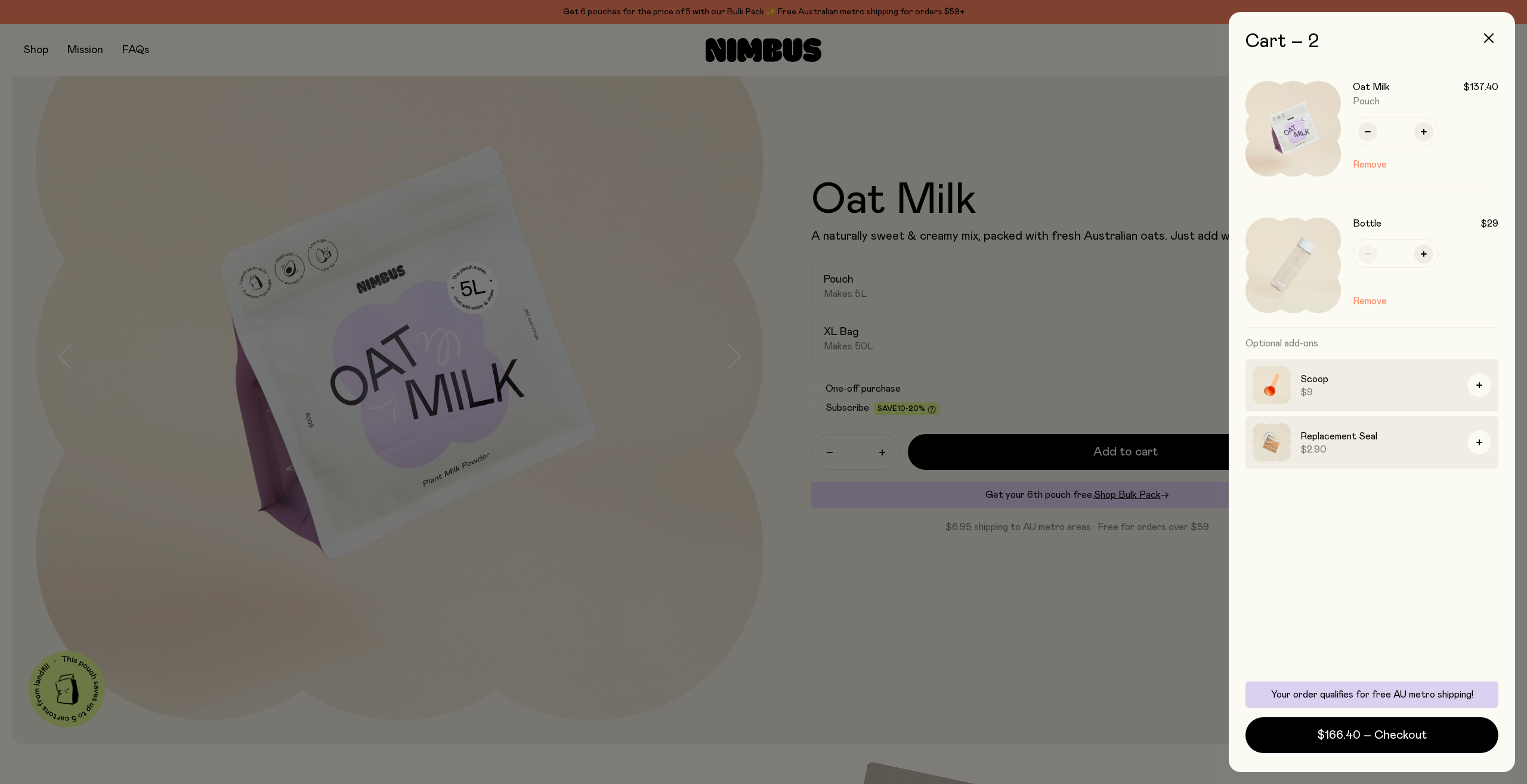
click at [936, 609] on div at bounding box center [764, 392] width 1527 height 784
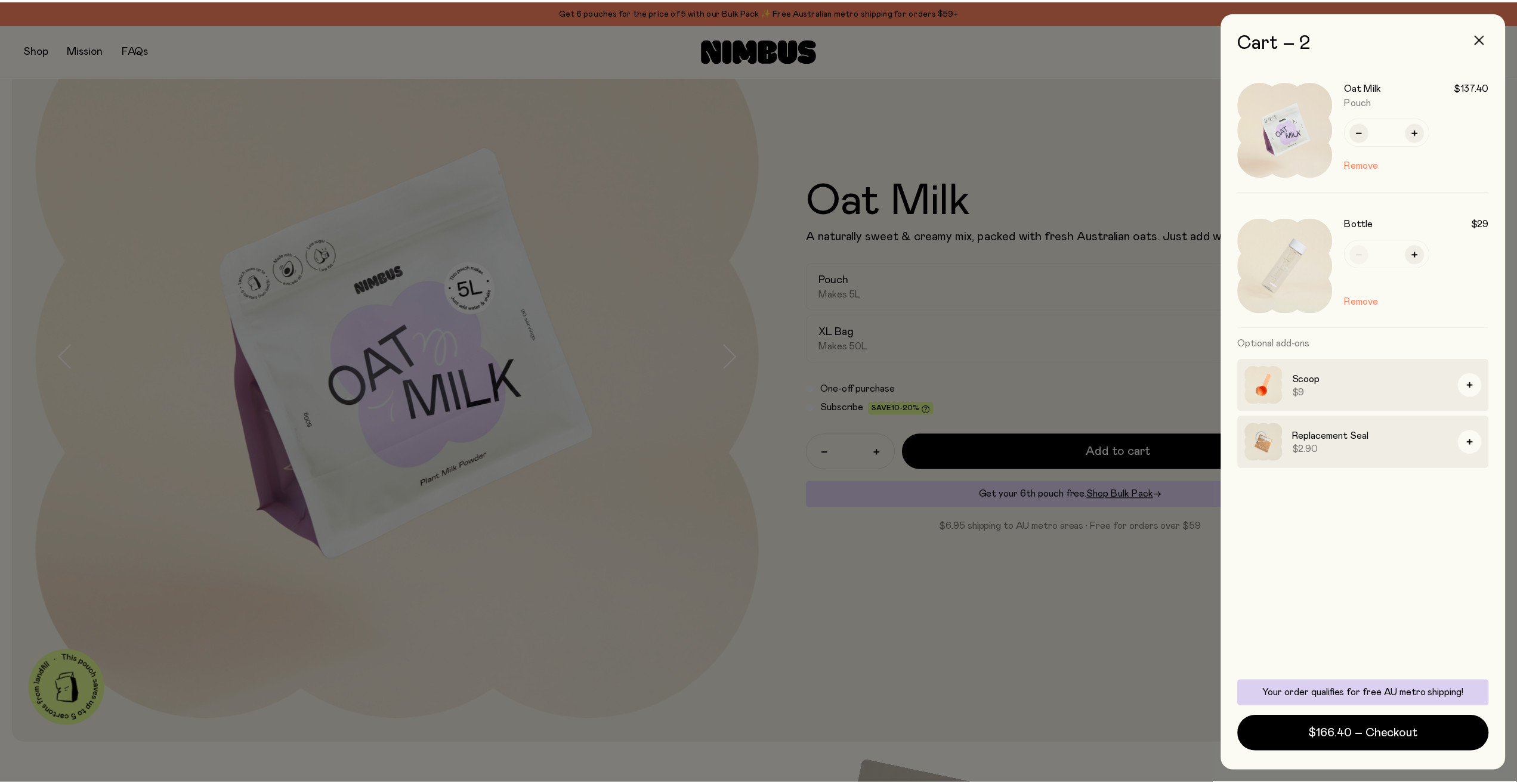
scroll to position [122, 0]
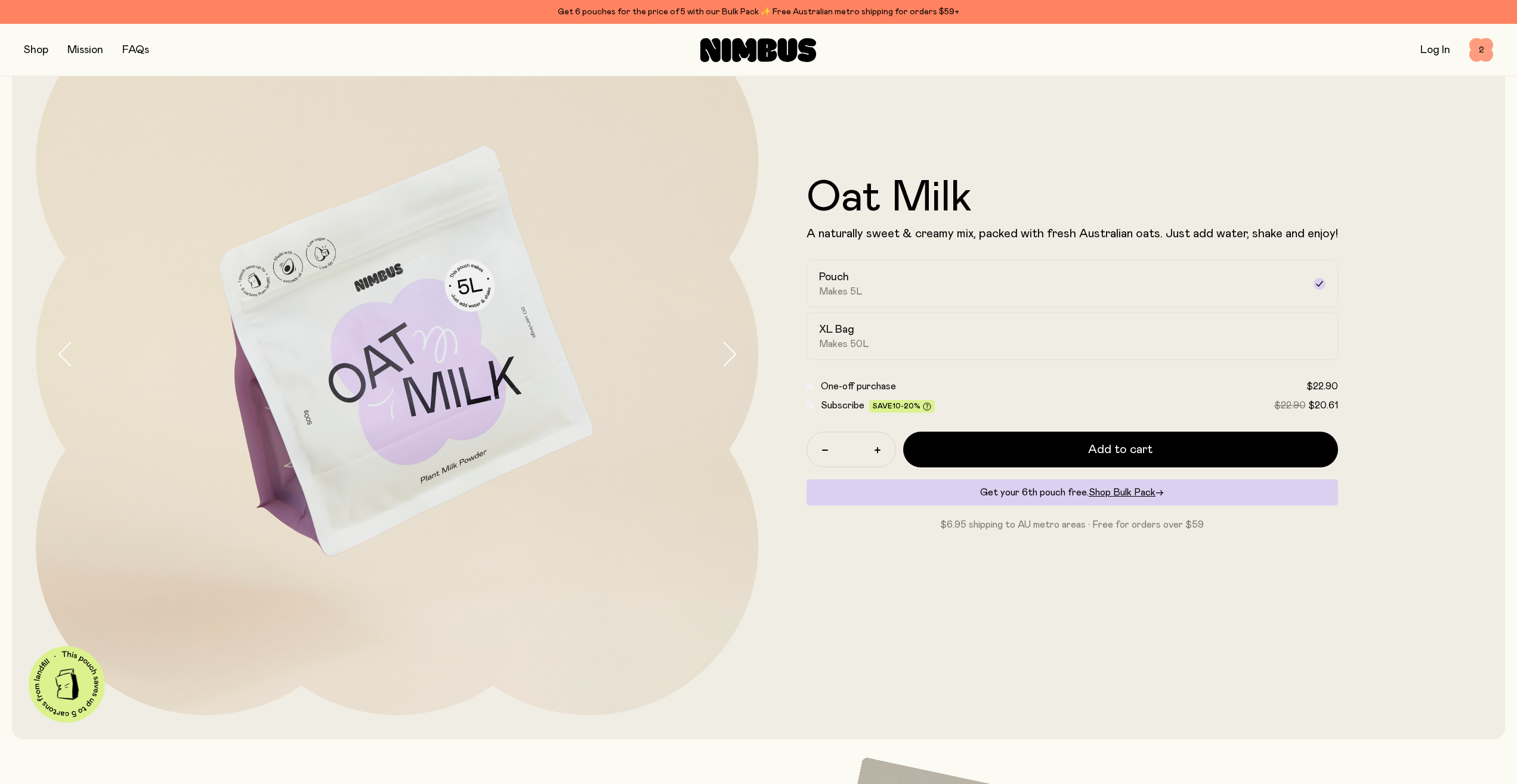
click at [1482, 50] on span "2" at bounding box center [1482, 50] width 24 height 24
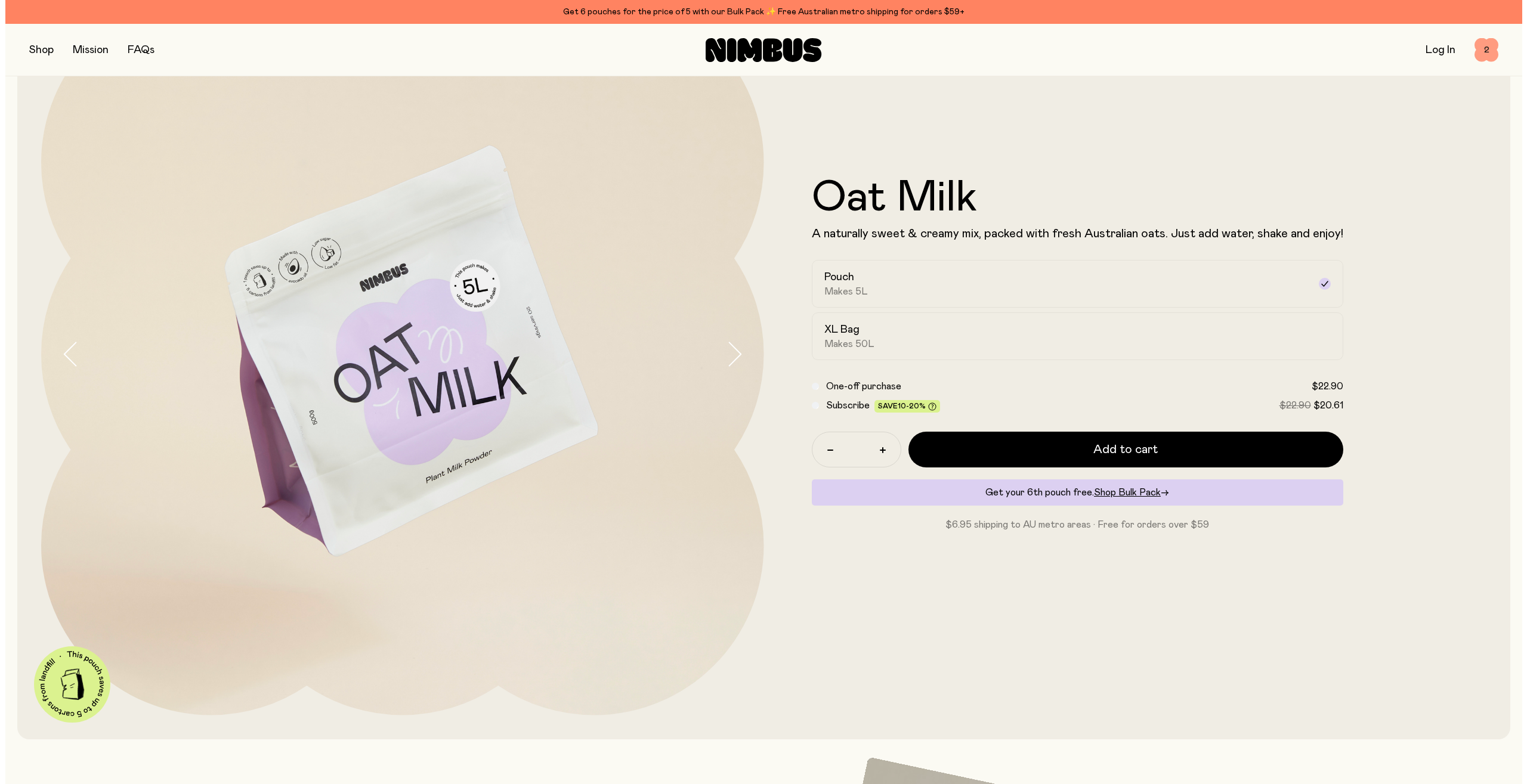
scroll to position [0, 0]
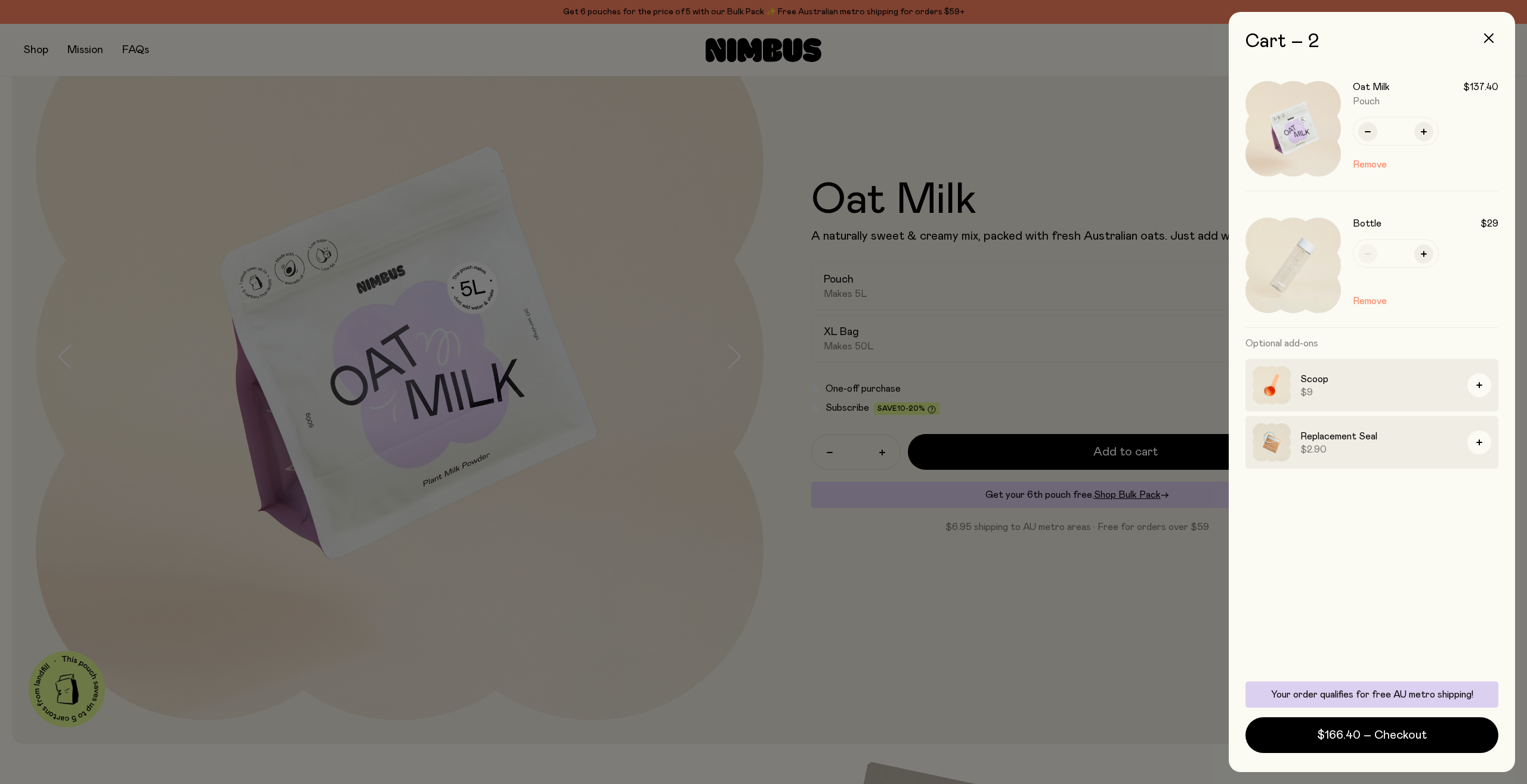
click at [1122, 636] on div at bounding box center [764, 392] width 1527 height 784
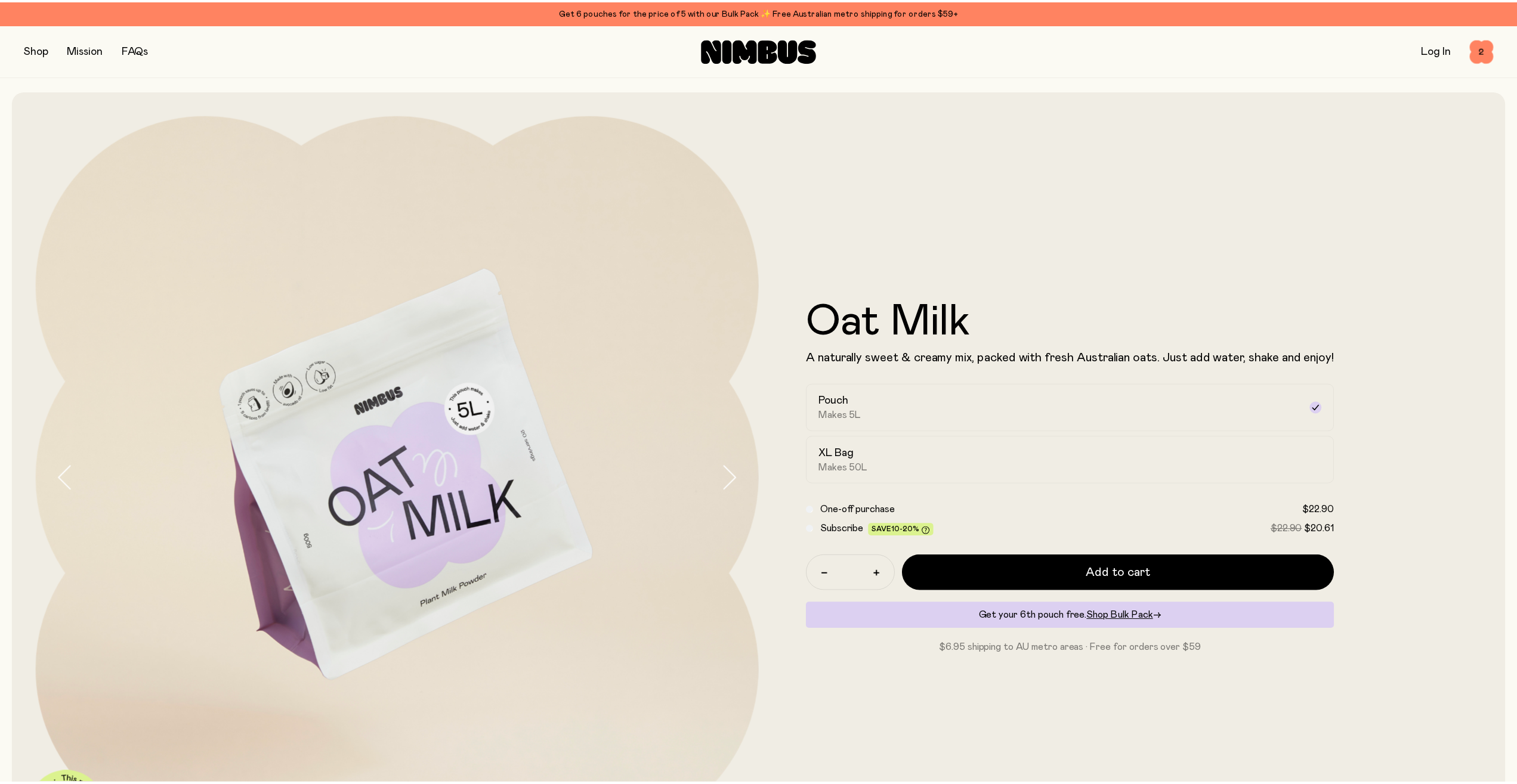
scroll to position [122, 0]
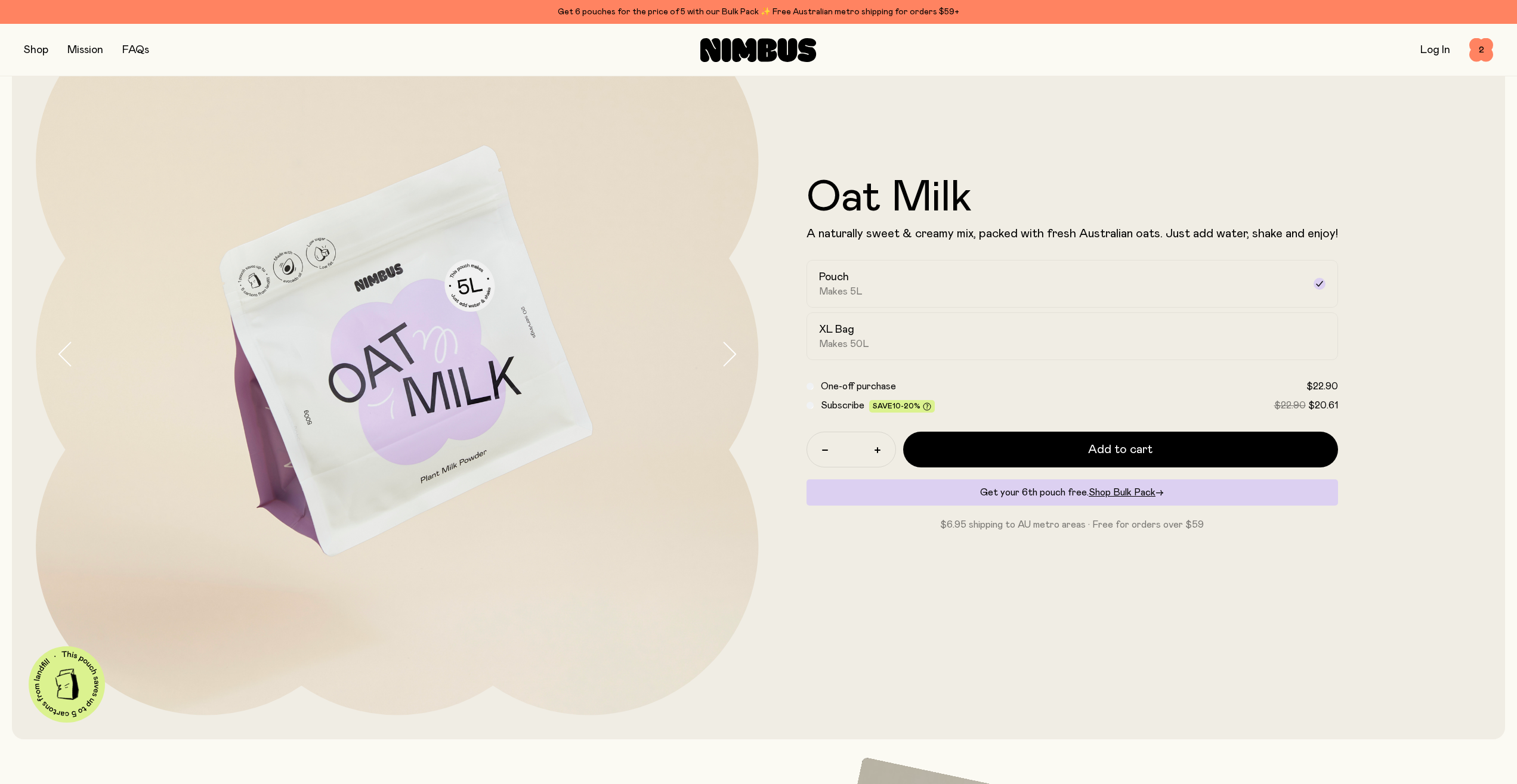
click at [31, 53] on button "button" at bounding box center [36, 50] width 25 height 17
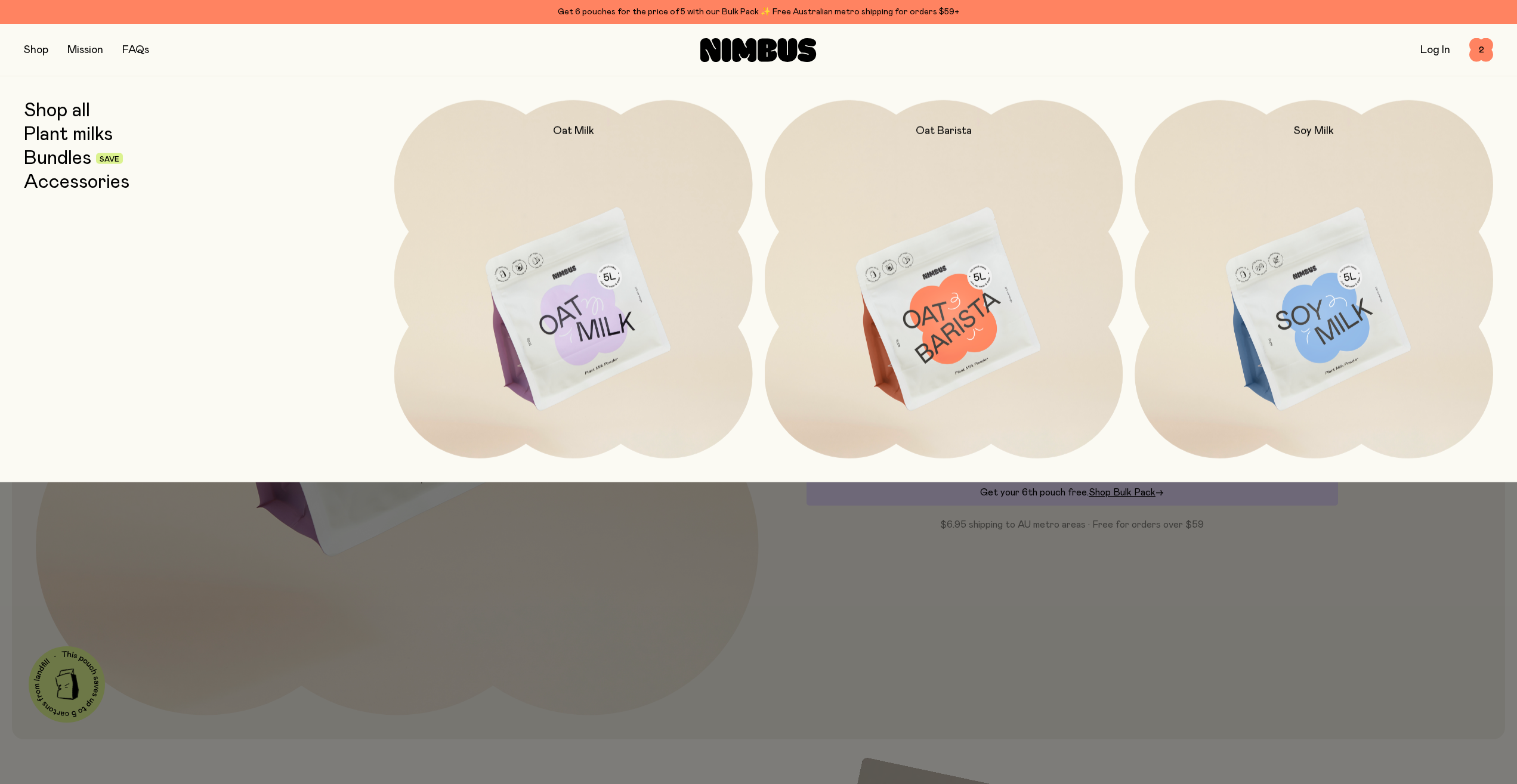
click at [84, 181] on link "Accessories" at bounding box center [77, 183] width 106 height 21
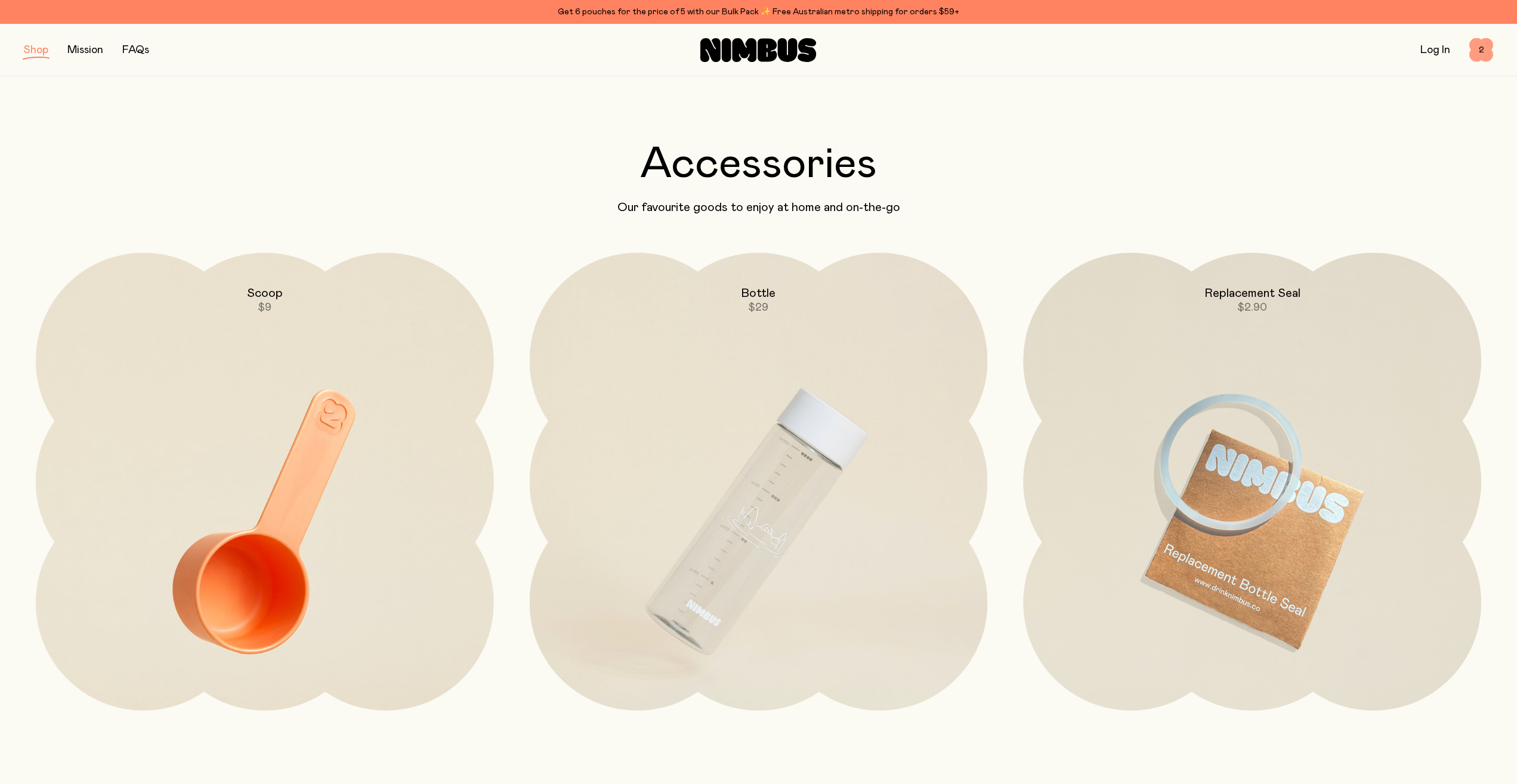
click at [1488, 52] on span "2" at bounding box center [1482, 50] width 24 height 24
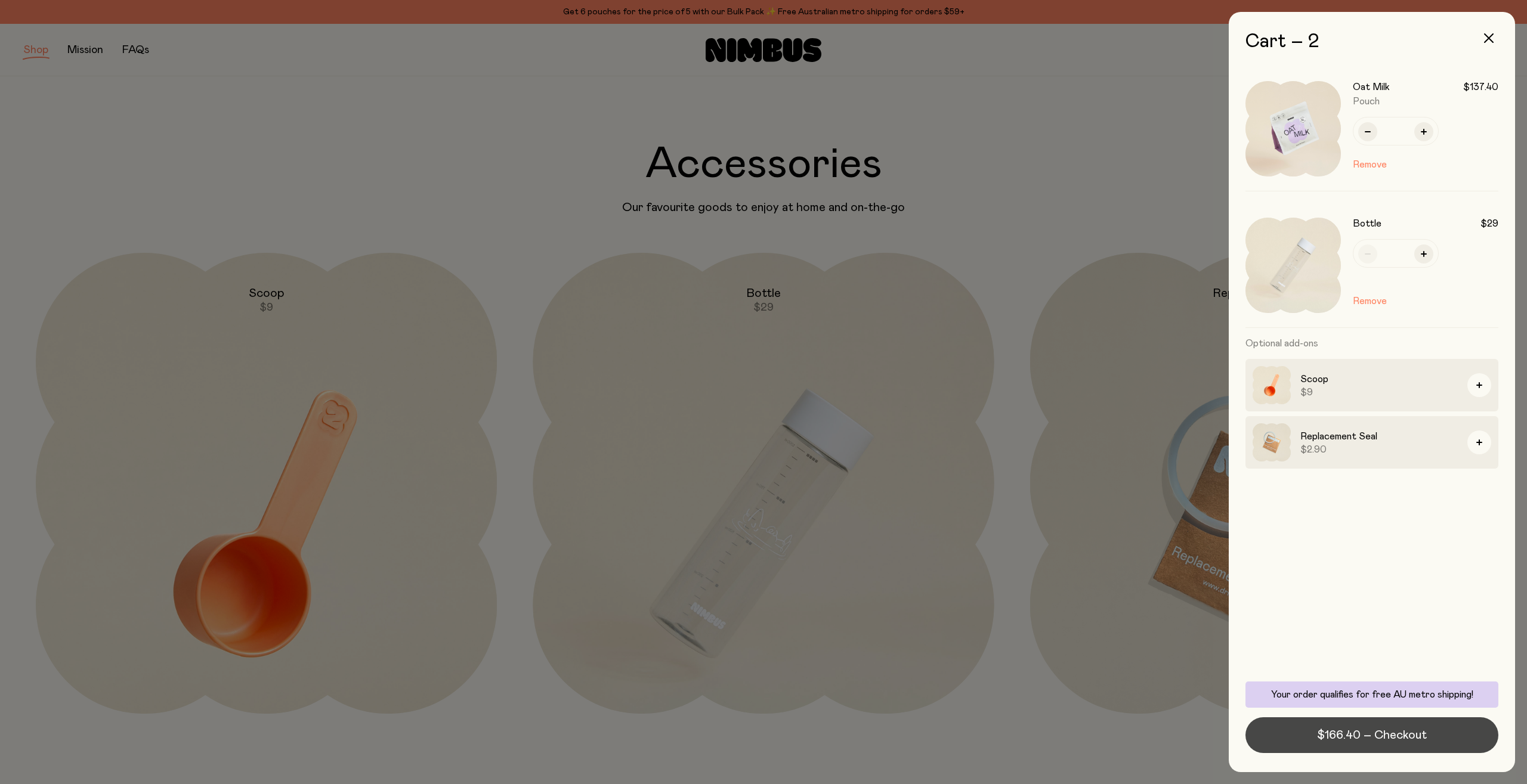
click at [1368, 740] on span "$166.40 – Checkout" at bounding box center [1372, 735] width 110 height 17
